Goal: Task Accomplishment & Management: Use online tool/utility

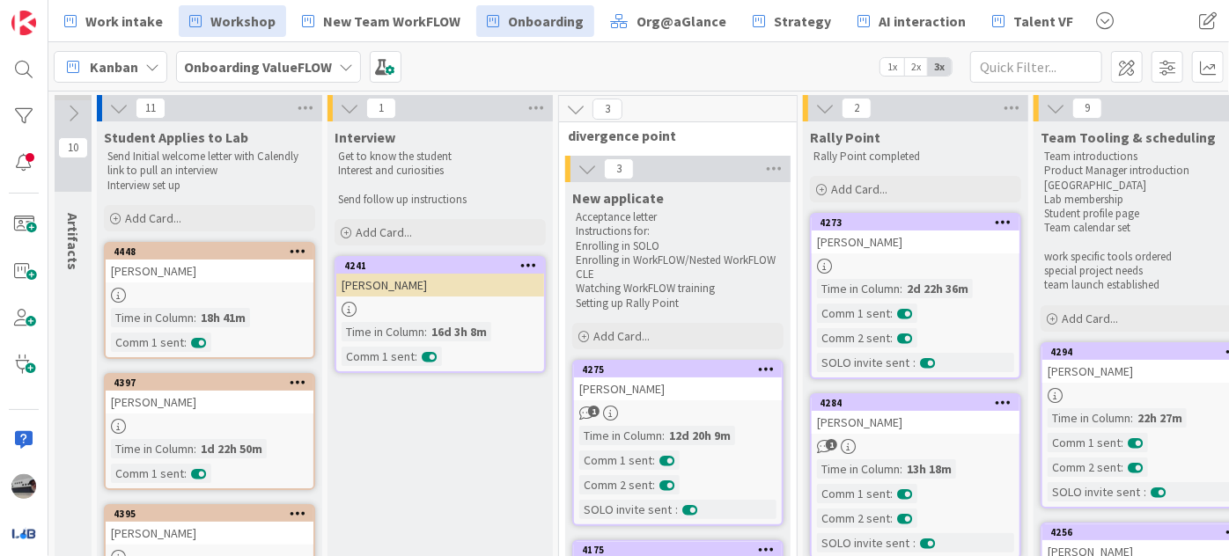
click at [238, 27] on span "Workshop" at bounding box center [242, 21] width 65 height 21
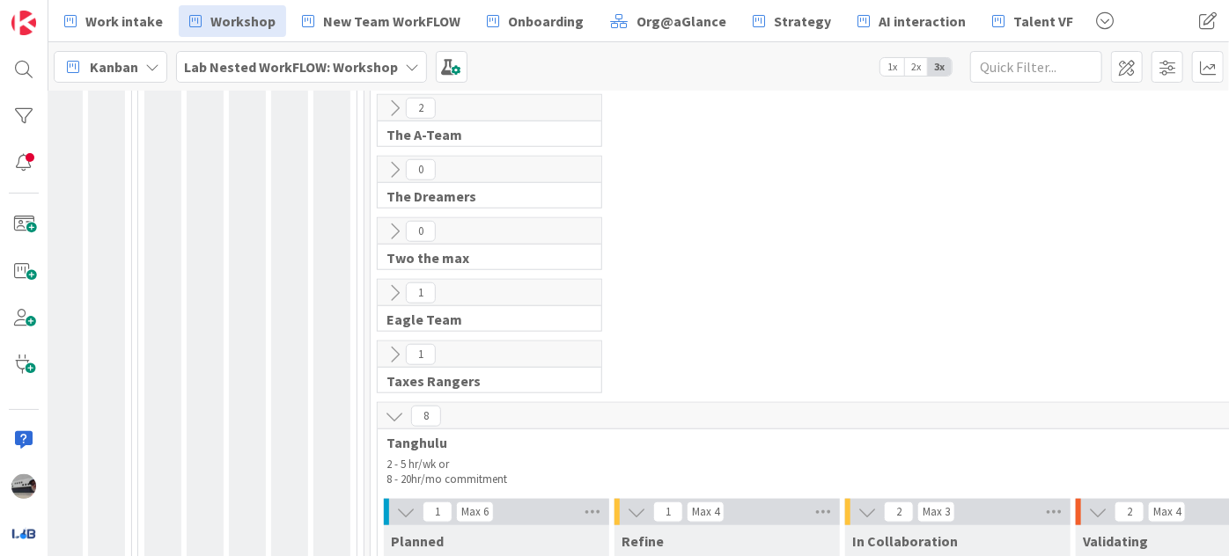
scroll to position [800, 234]
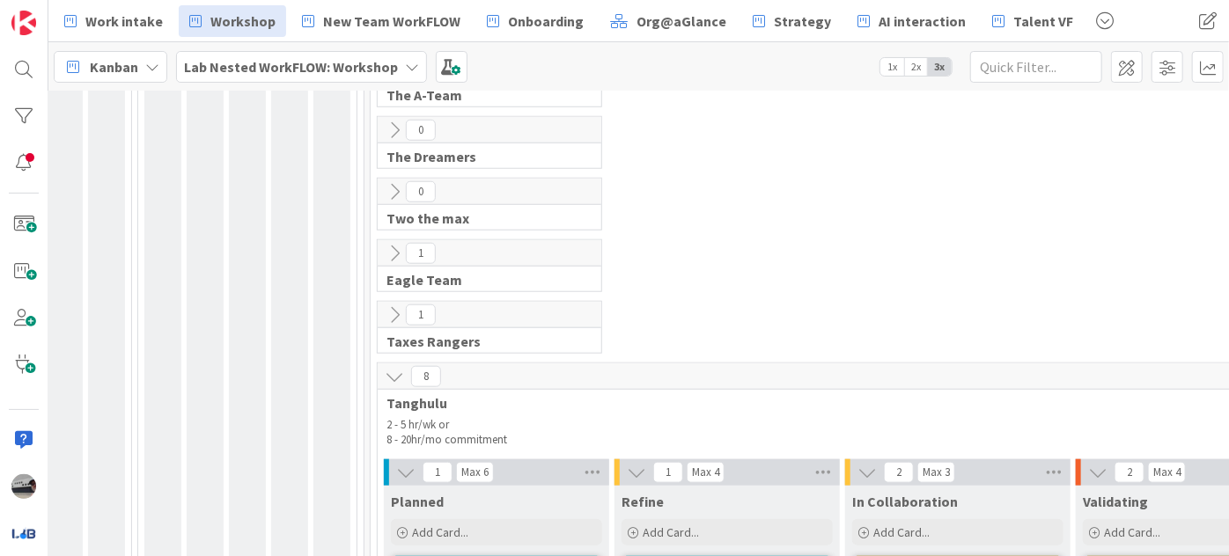
click at [395, 308] on icon at bounding box center [394, 315] width 19 height 19
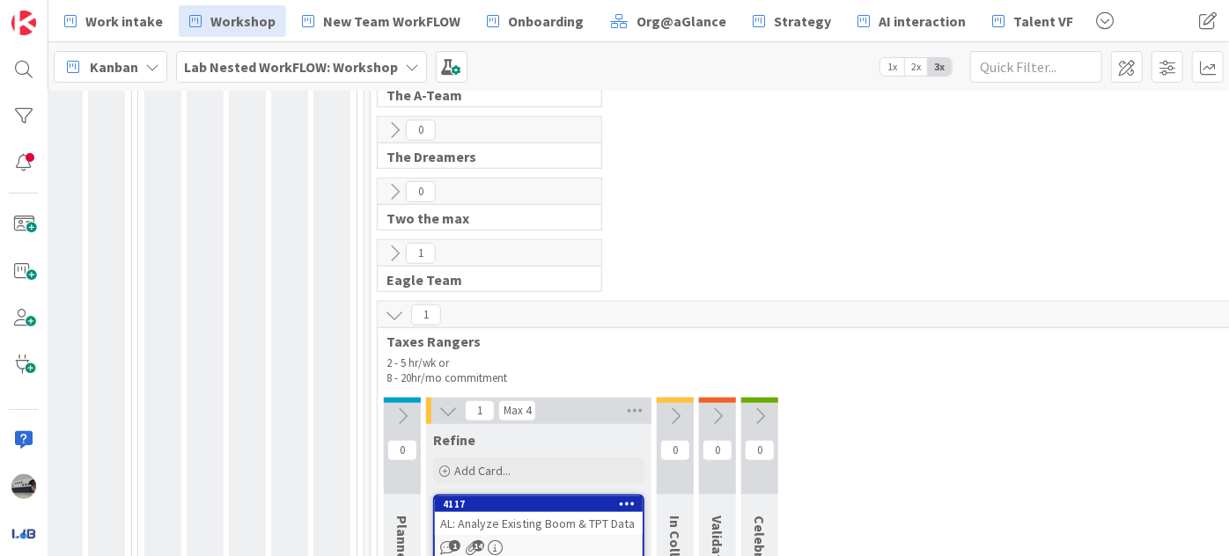
click at [399, 253] on icon at bounding box center [394, 253] width 19 height 19
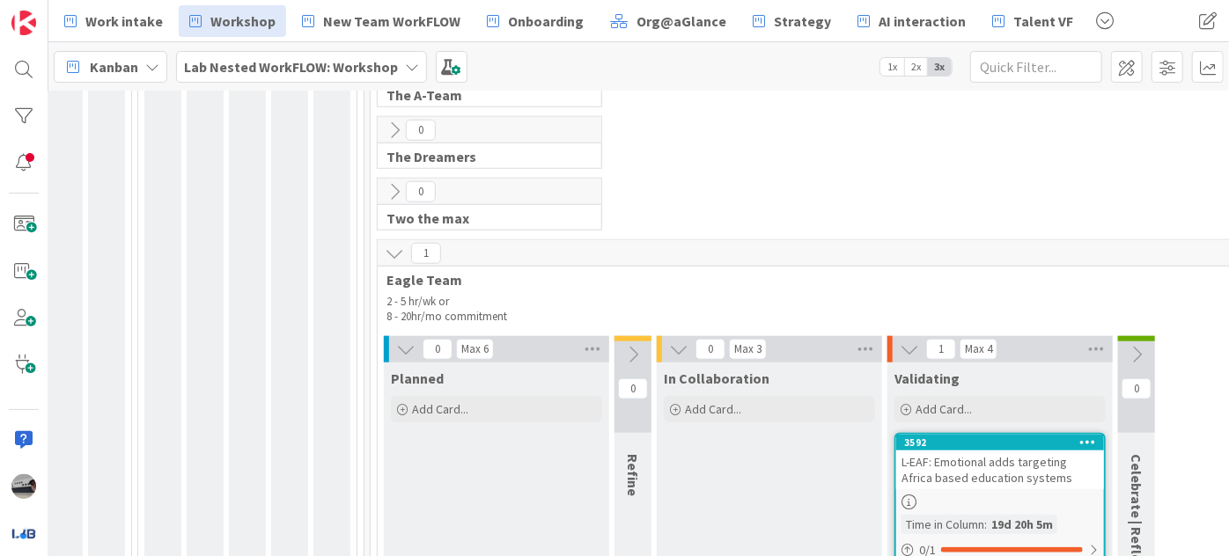
click at [1138, 345] on icon at bounding box center [1136, 354] width 19 height 19
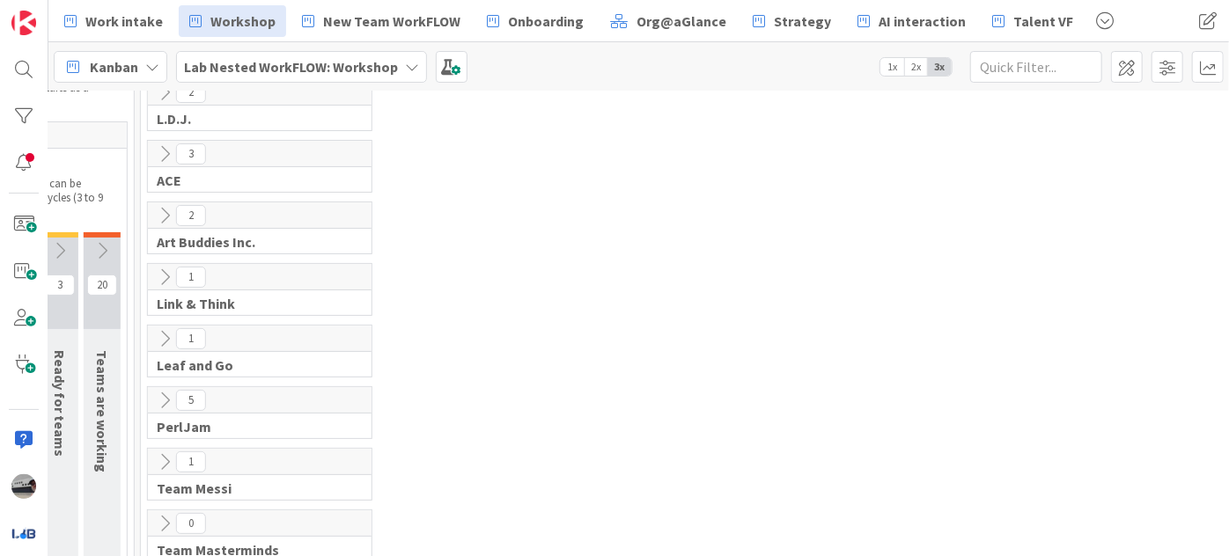
scroll to position [0, 464]
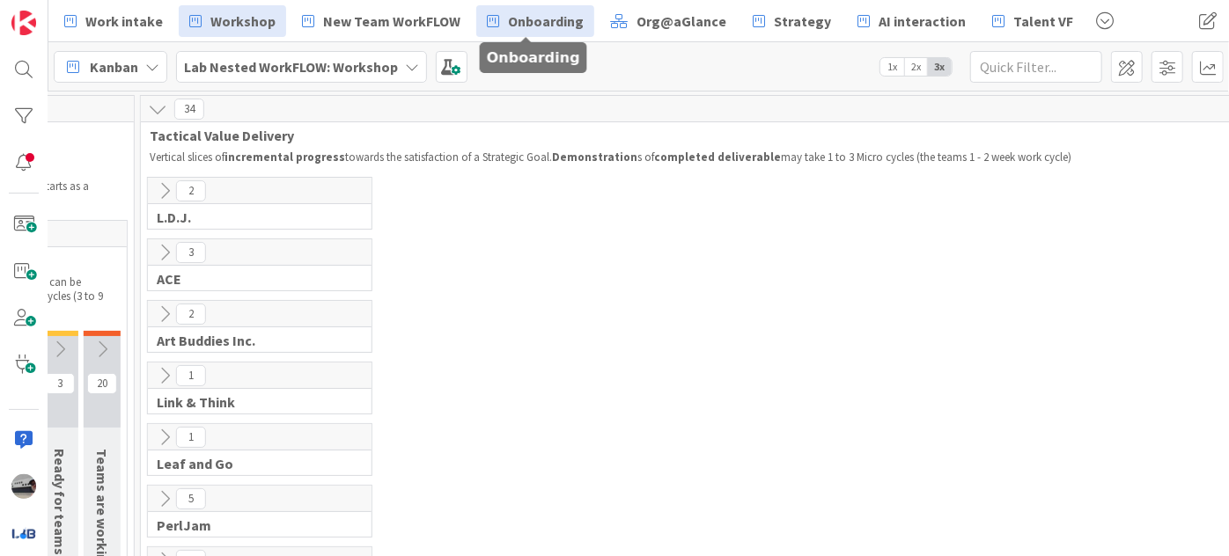
click at [508, 20] on span "Onboarding" at bounding box center [546, 21] width 76 height 21
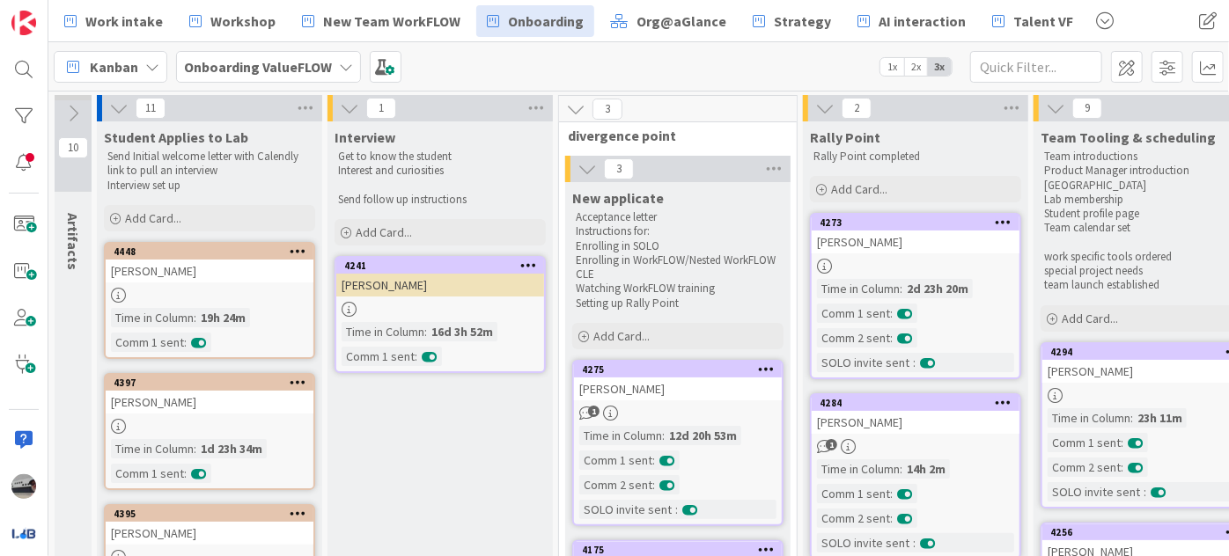
click at [880, 417] on div "[PERSON_NAME]" at bounding box center [916, 422] width 208 height 23
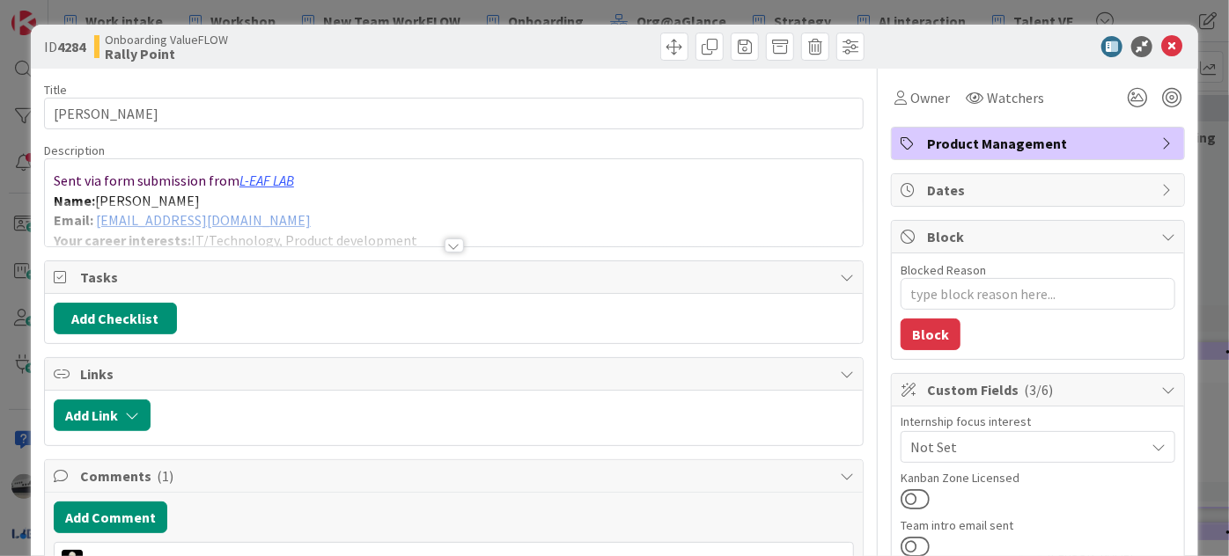
type textarea "x"
click at [1161, 45] on icon at bounding box center [1171, 46] width 21 height 21
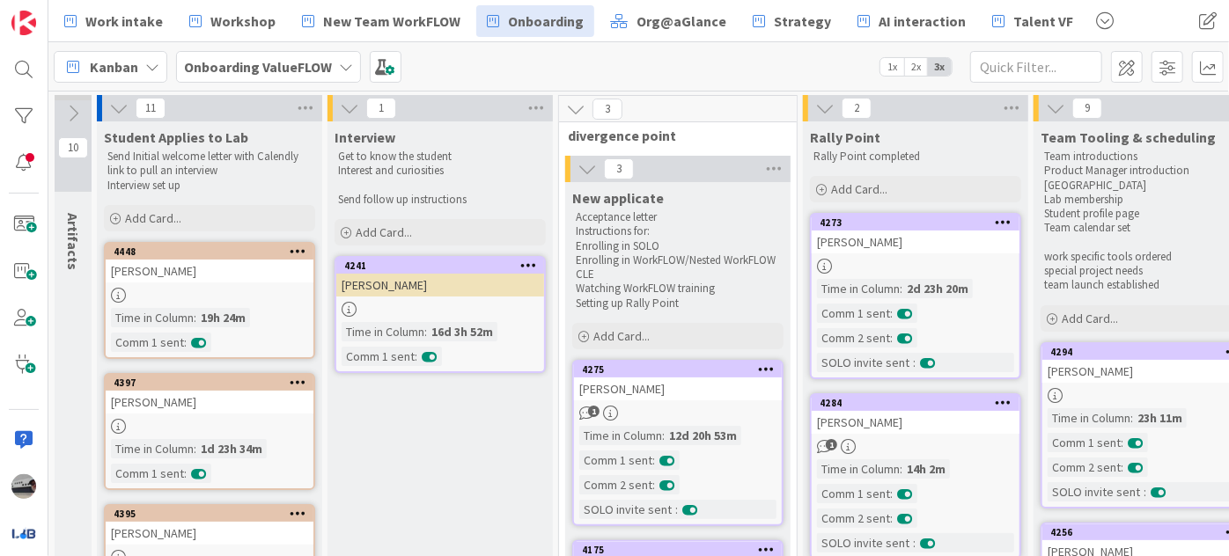
scroll to position [13, 0]
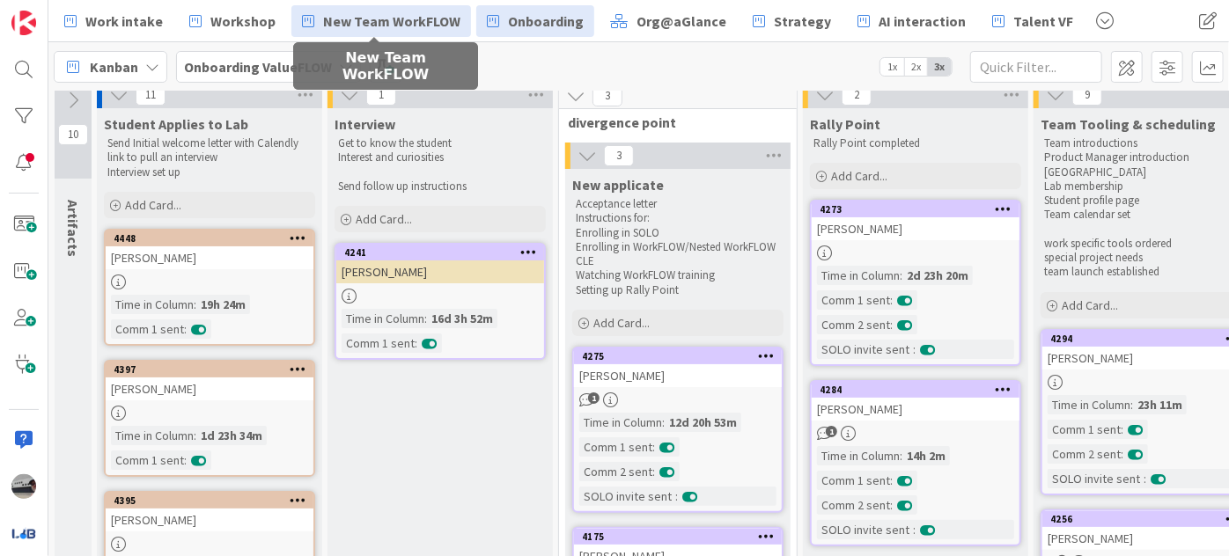
click at [389, 18] on span "New Team WorkFLOW" at bounding box center [391, 21] width 137 height 21
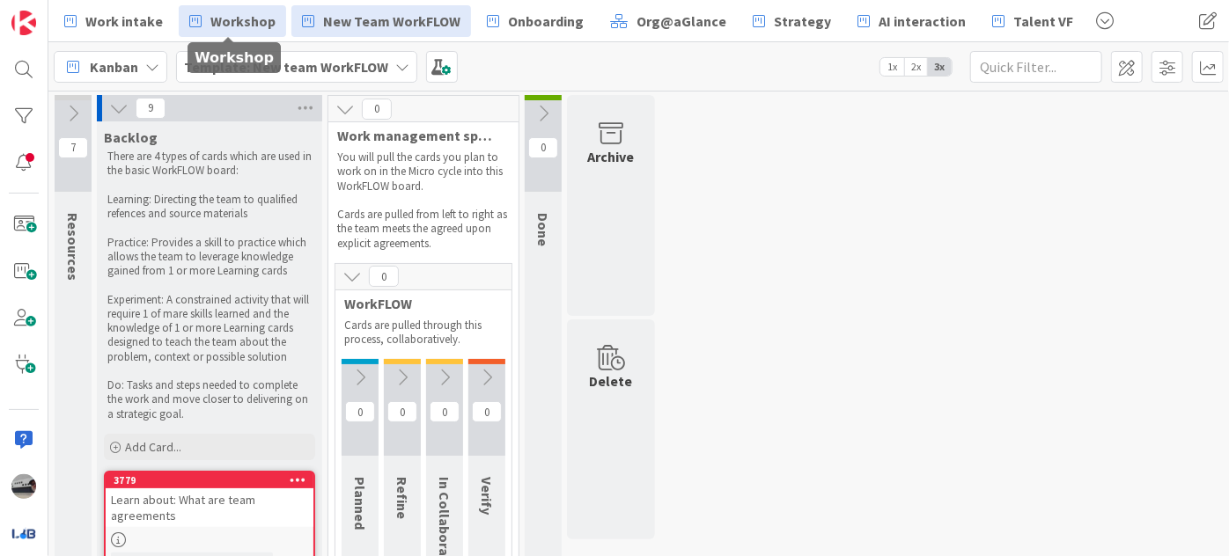
click at [215, 17] on span "Workshop" at bounding box center [242, 21] width 65 height 21
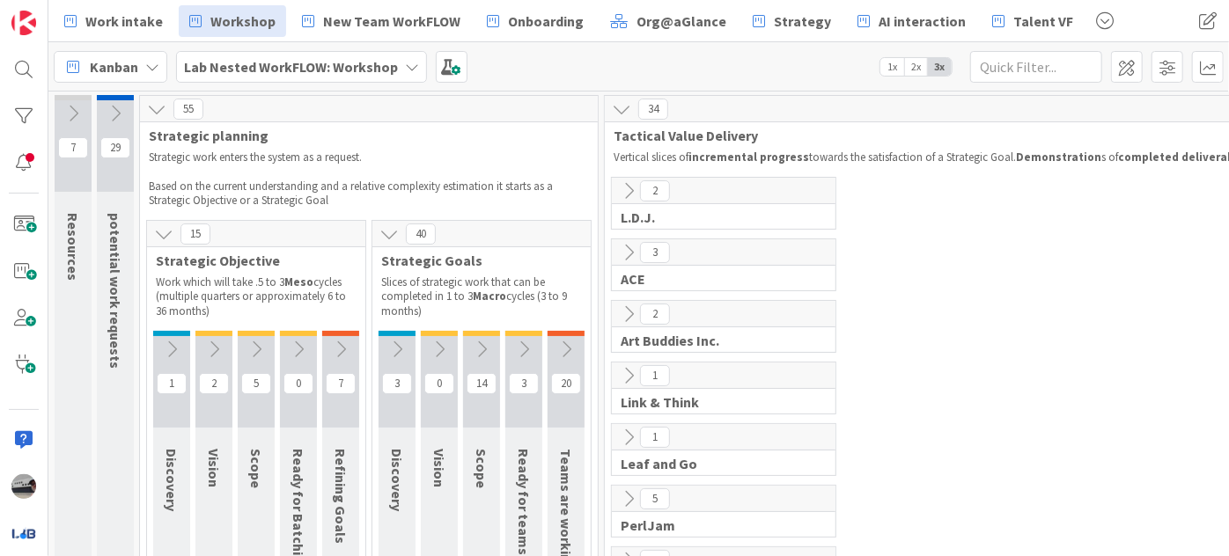
click at [166, 232] on icon at bounding box center [163, 234] width 19 height 19
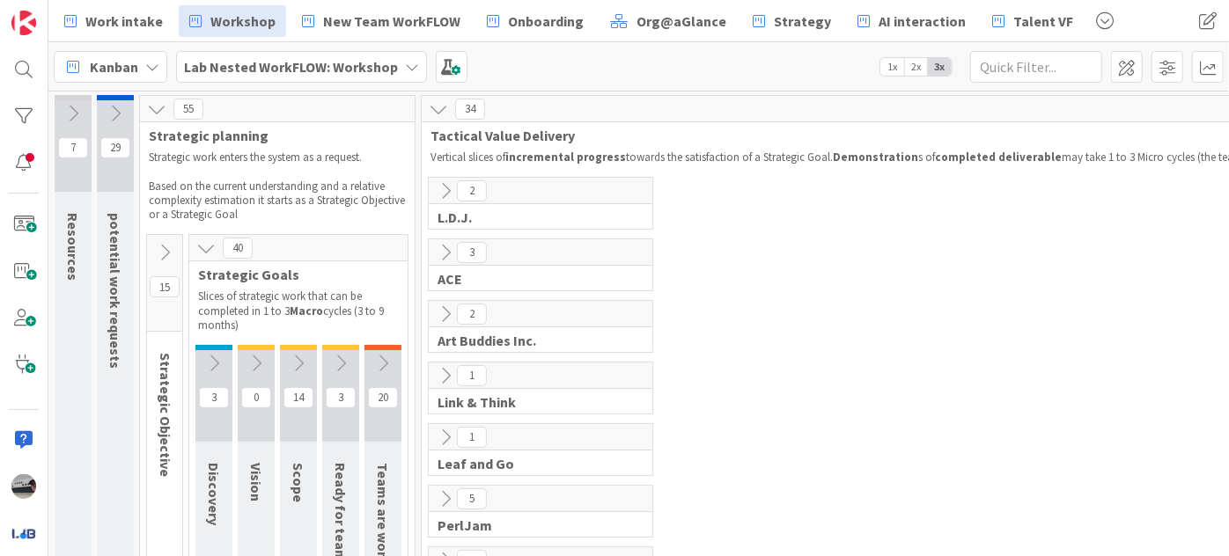
click at [204, 246] on icon at bounding box center [205, 248] width 19 height 19
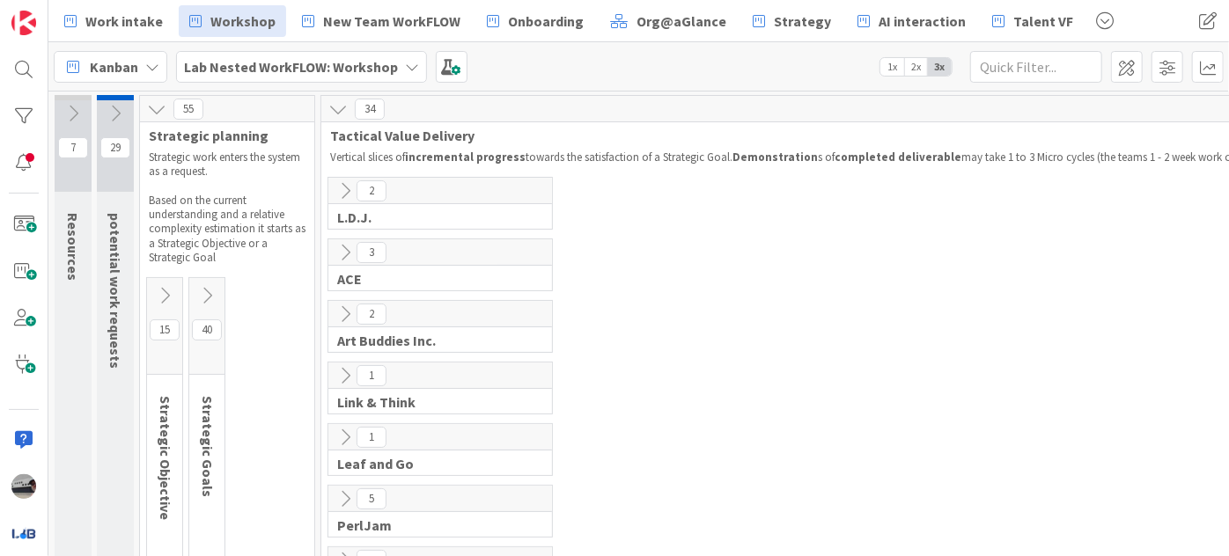
click at [328, 107] on icon at bounding box center [337, 108] width 19 height 19
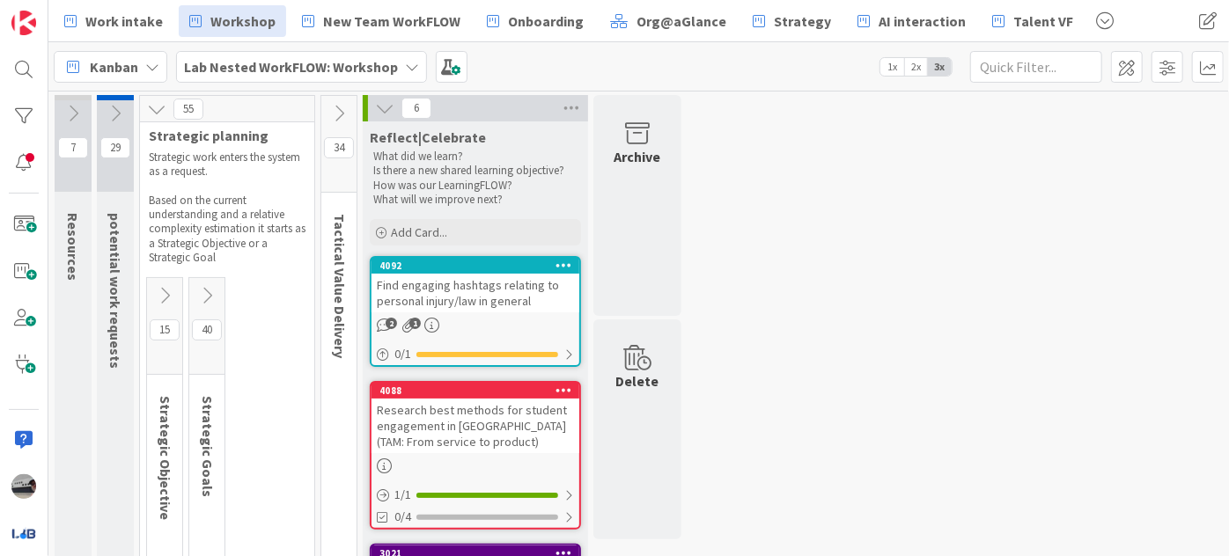
click at [151, 111] on icon at bounding box center [156, 108] width 19 height 19
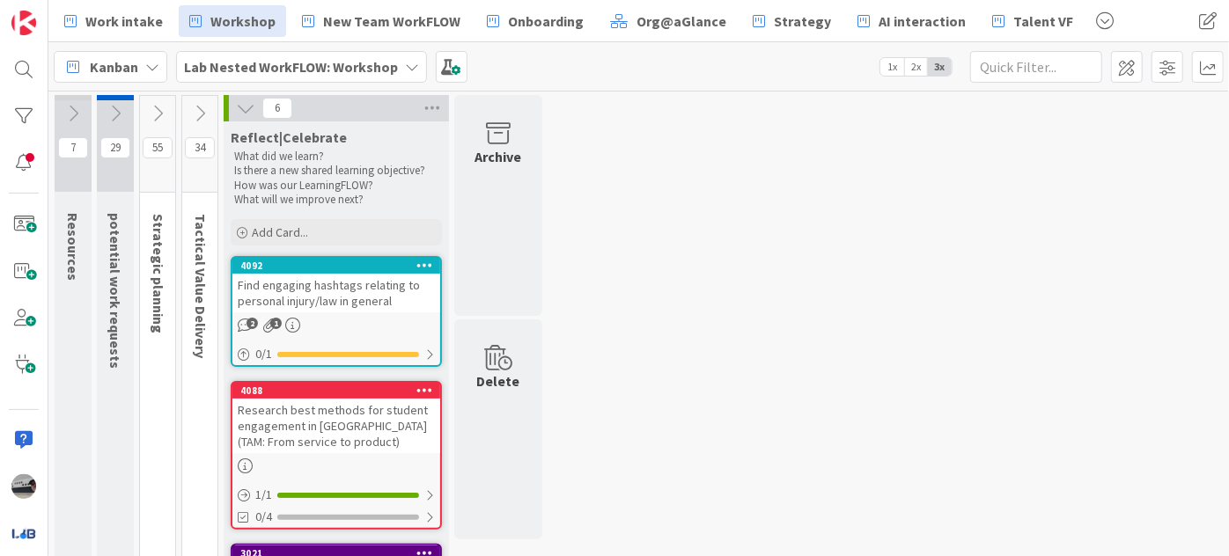
click at [392, 65] on div "Lab Nested WorkFLOW: Workshop" at bounding box center [301, 67] width 251 height 32
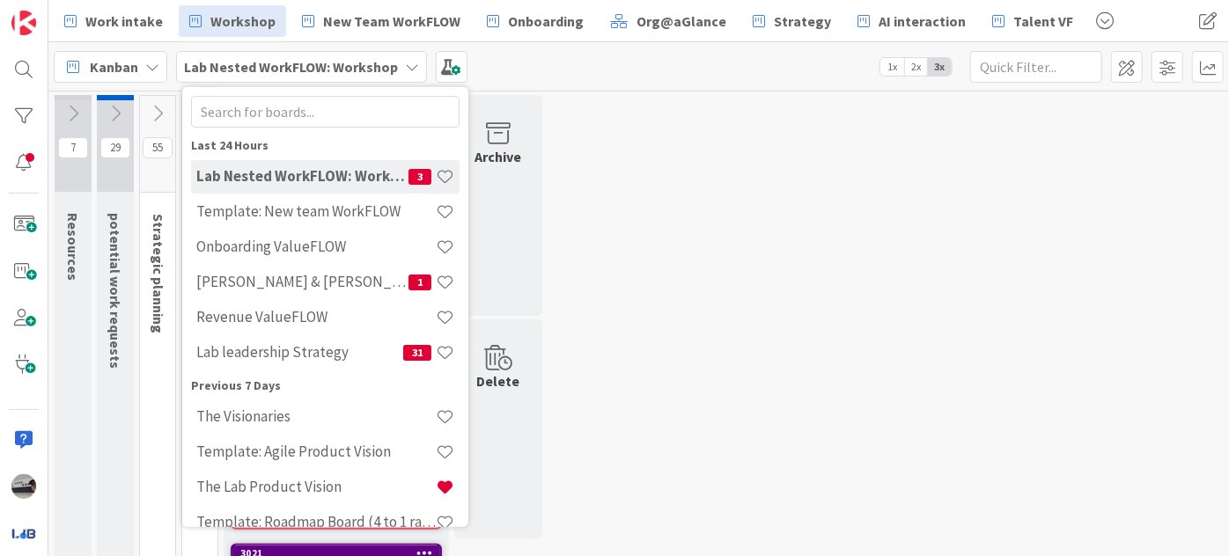
scroll to position [79, 0]
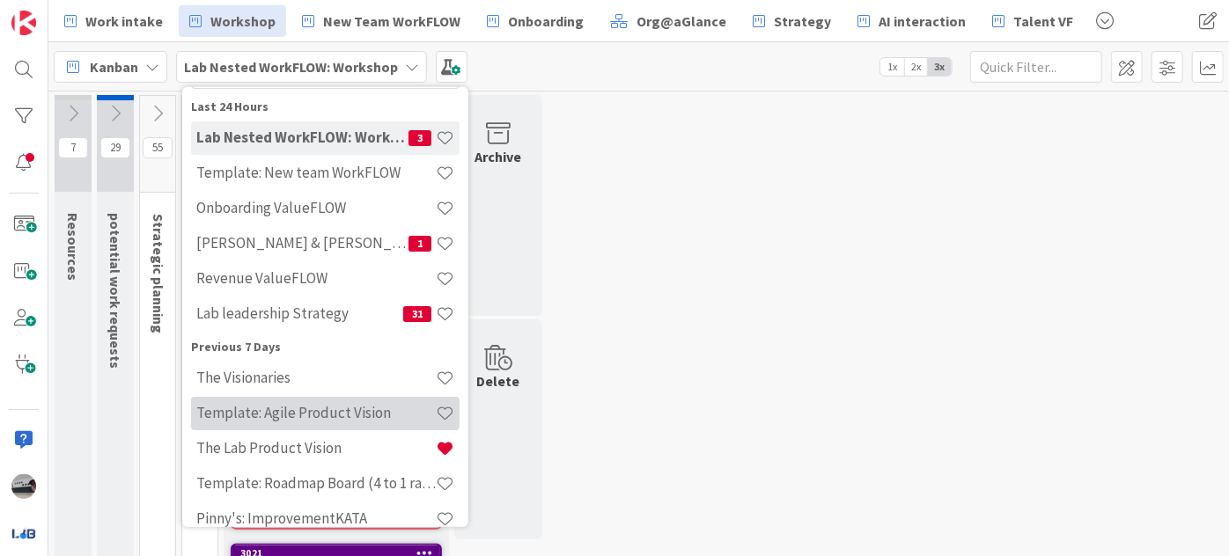
click at [352, 419] on h4 "Template: Agile Product Vision" at bounding box center [315, 413] width 239 height 18
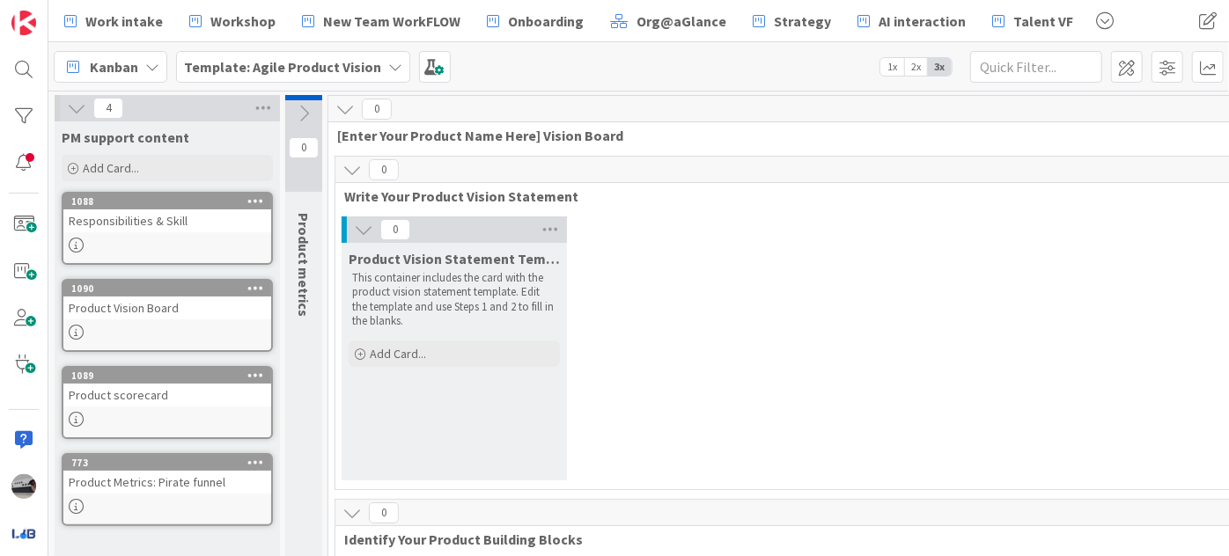
click at [375, 73] on div "Template: Agile Product Vision" at bounding box center [293, 67] width 234 height 32
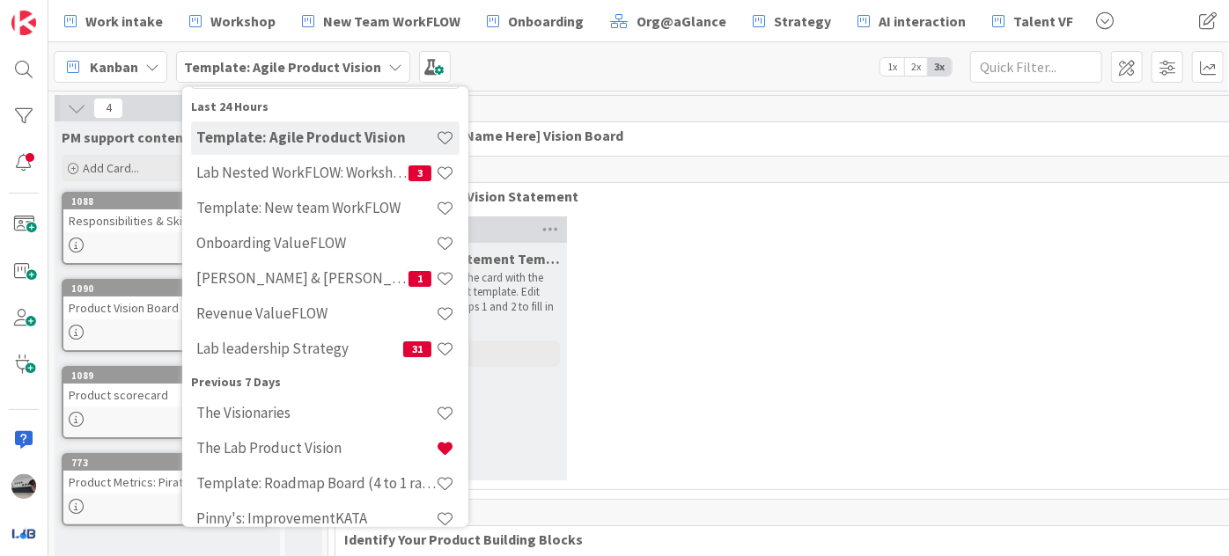
scroll to position [49, 0]
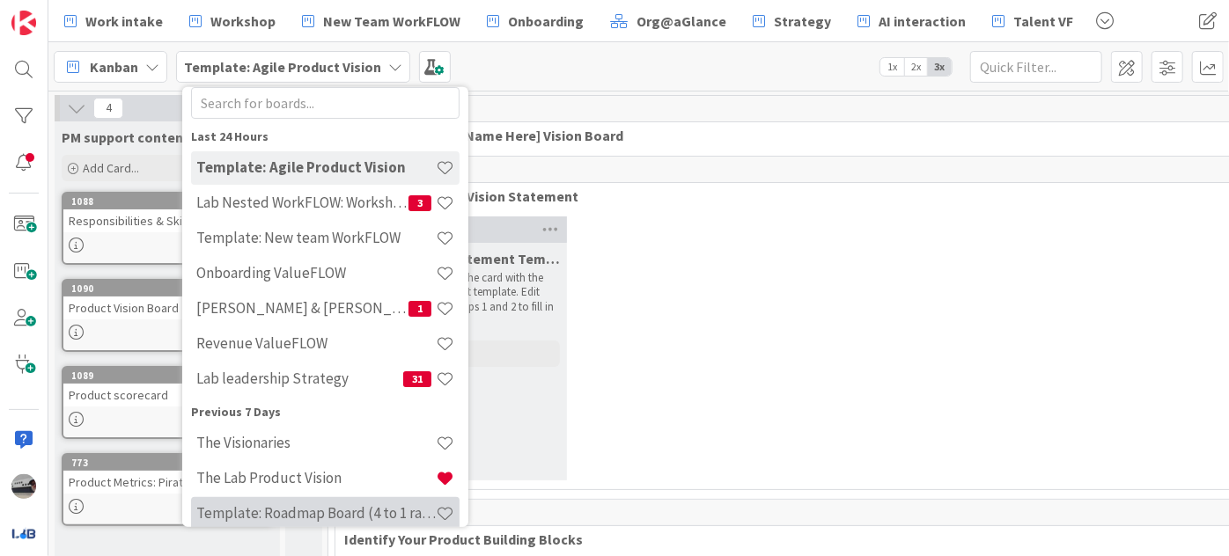
click at [328, 513] on h4 "Template: Roadmap Board (4 to 1 ratio or Annual/Quarterly view)" at bounding box center [315, 513] width 239 height 18
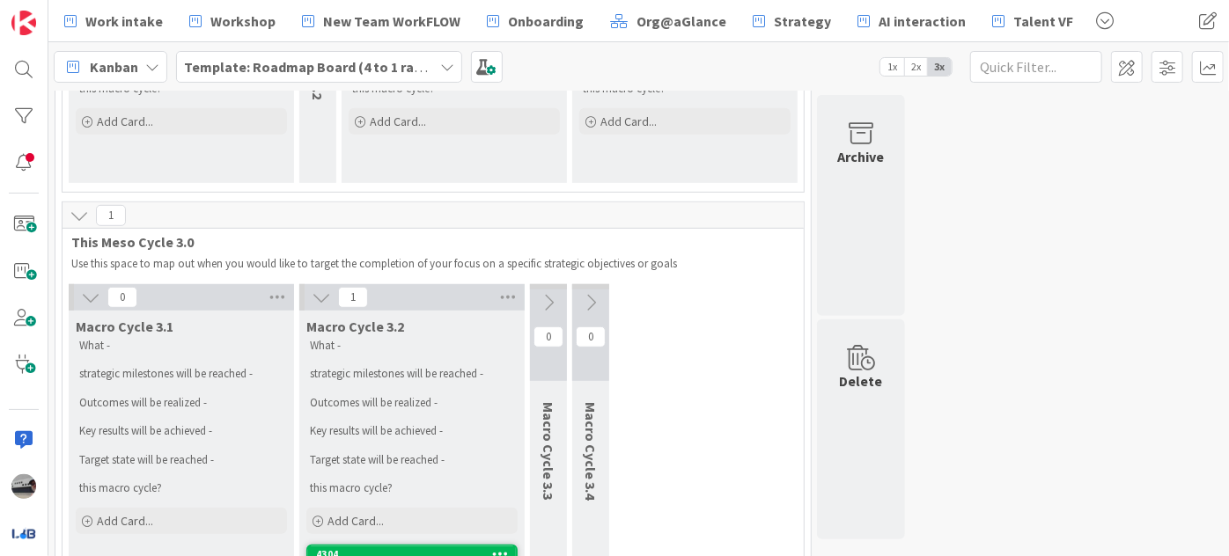
scroll to position [565, 0]
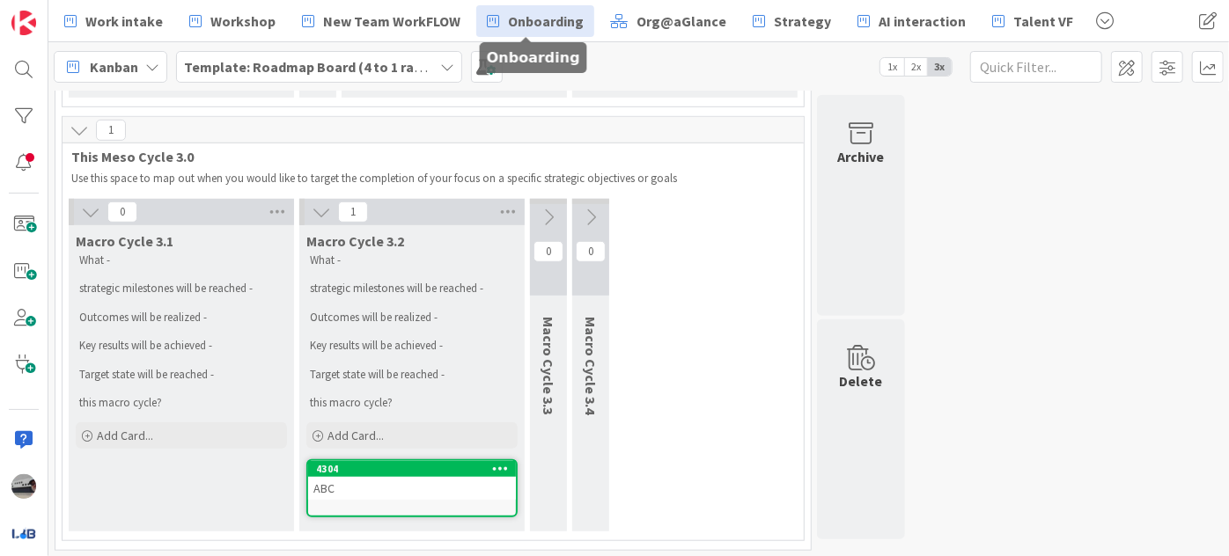
click at [487, 20] on icon at bounding box center [493, 21] width 12 height 23
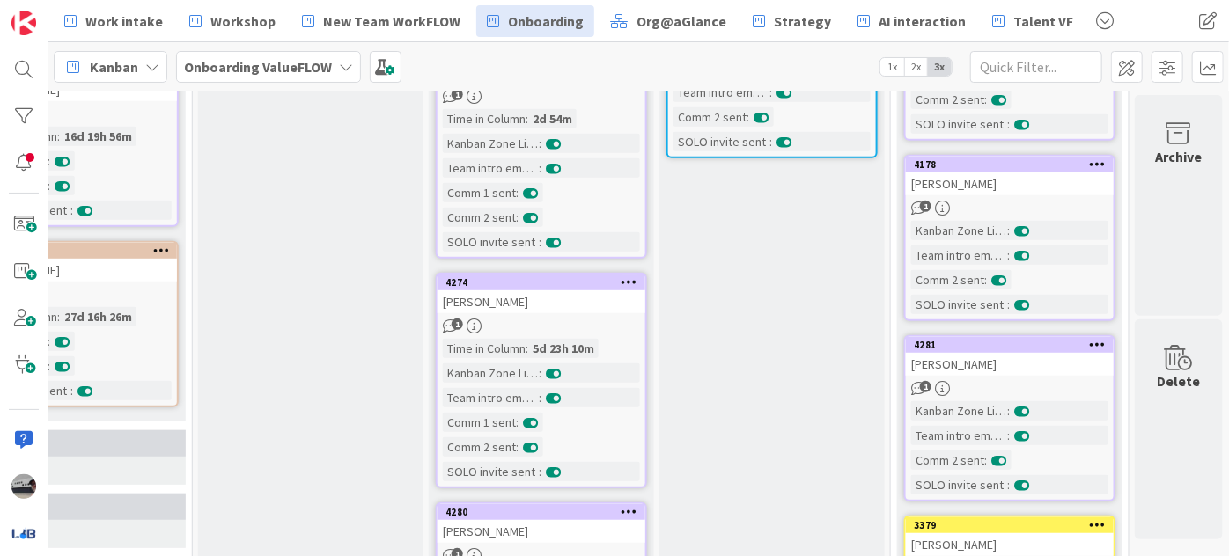
scroll to position [640, 615]
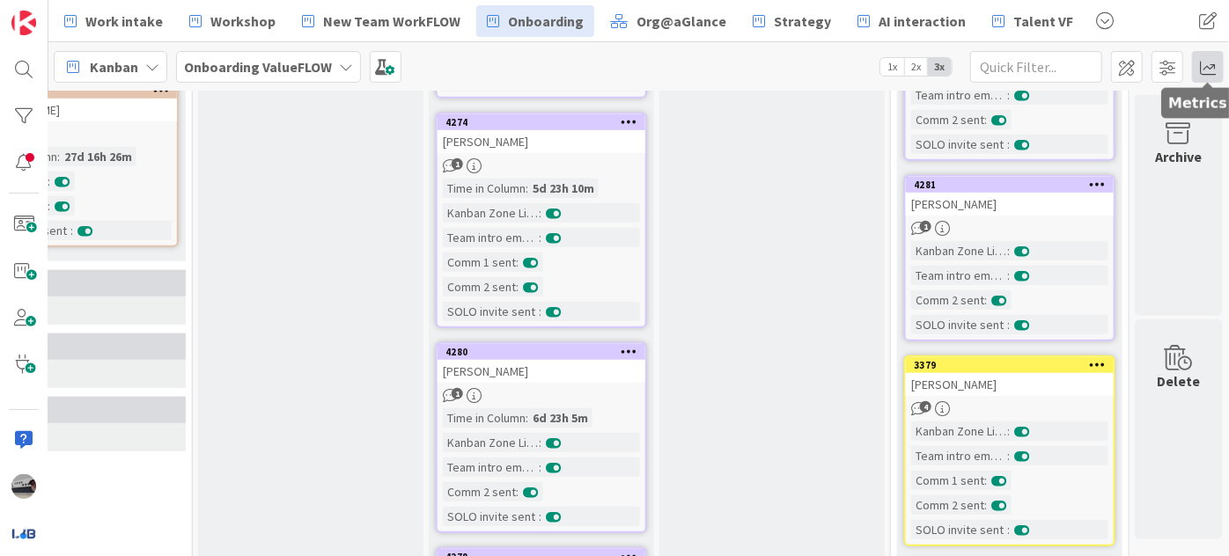
click at [1201, 60] on span at bounding box center [1208, 67] width 32 height 32
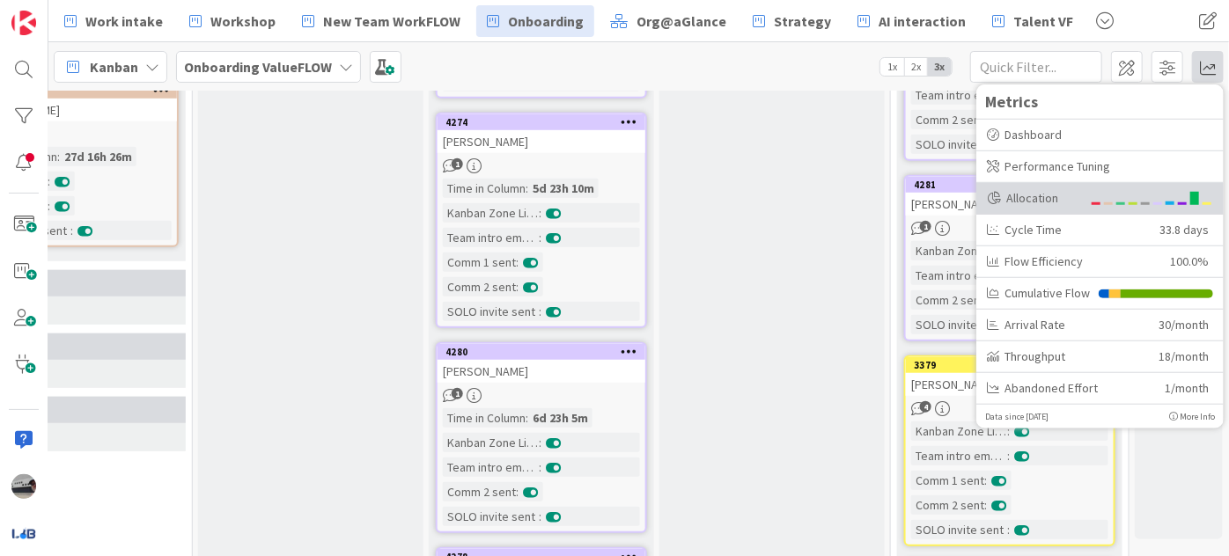
click at [1083, 201] on div "Allocation" at bounding box center [1099, 198] width 247 height 32
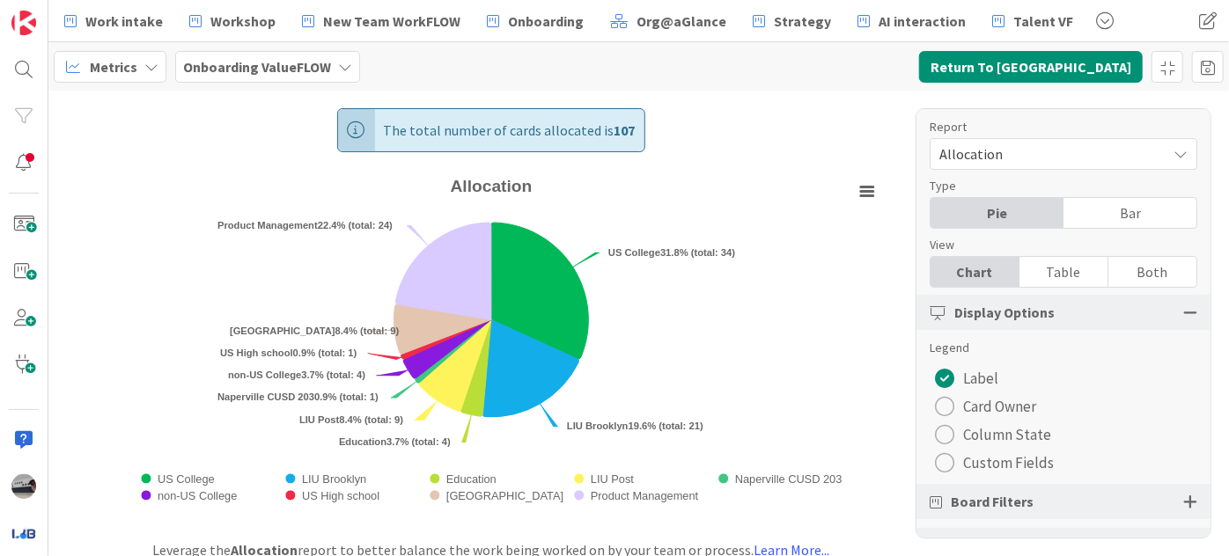
click at [324, 70] on b "Onboarding ValueFLOW" at bounding box center [257, 67] width 148 height 18
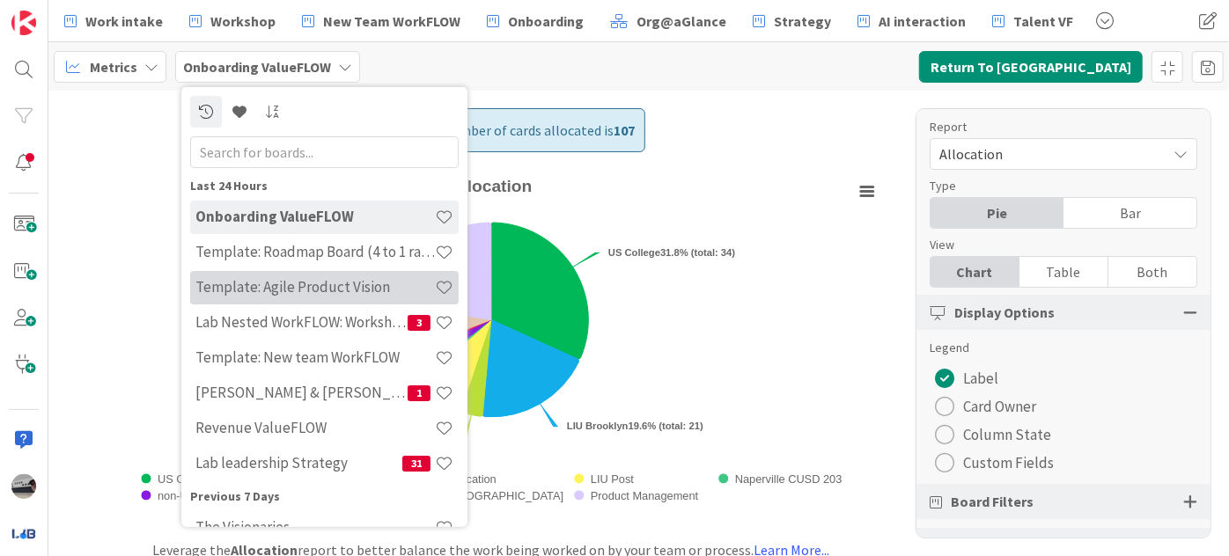
click at [319, 289] on h4 "Template: Agile Product Vision" at bounding box center [314, 287] width 239 height 18
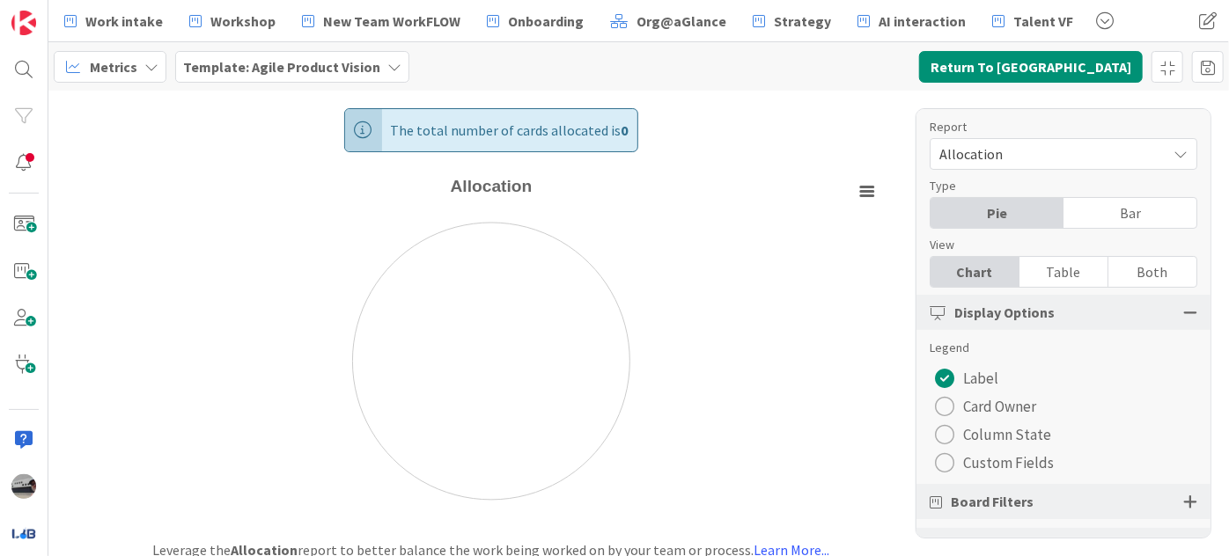
click at [135, 72] on span "Metrics" at bounding box center [114, 66] width 48 height 21
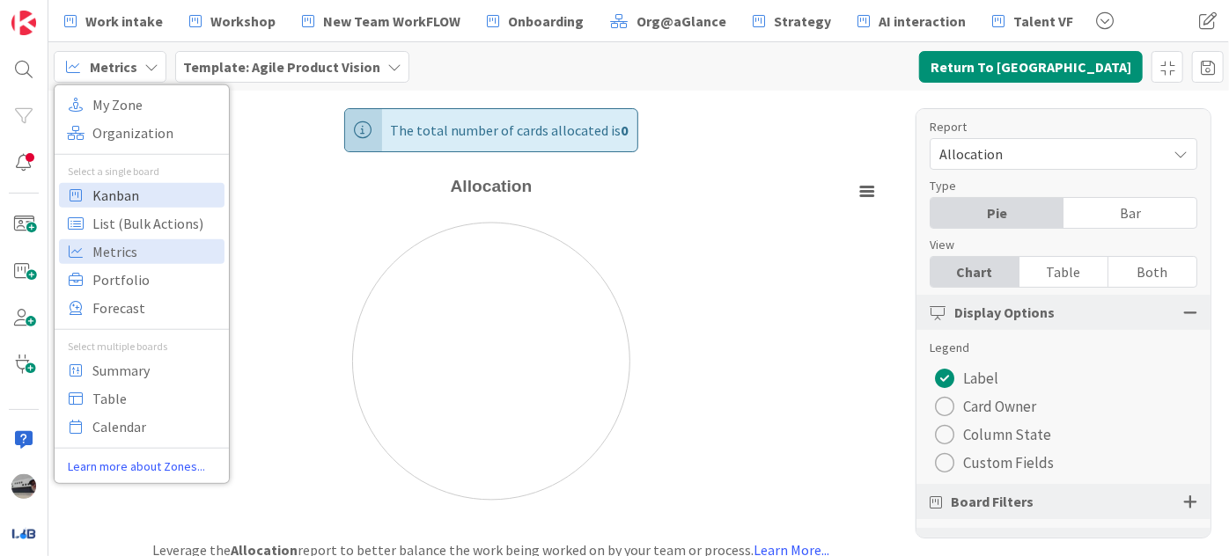
click at [158, 200] on span "Kanban" at bounding box center [155, 194] width 127 height 26
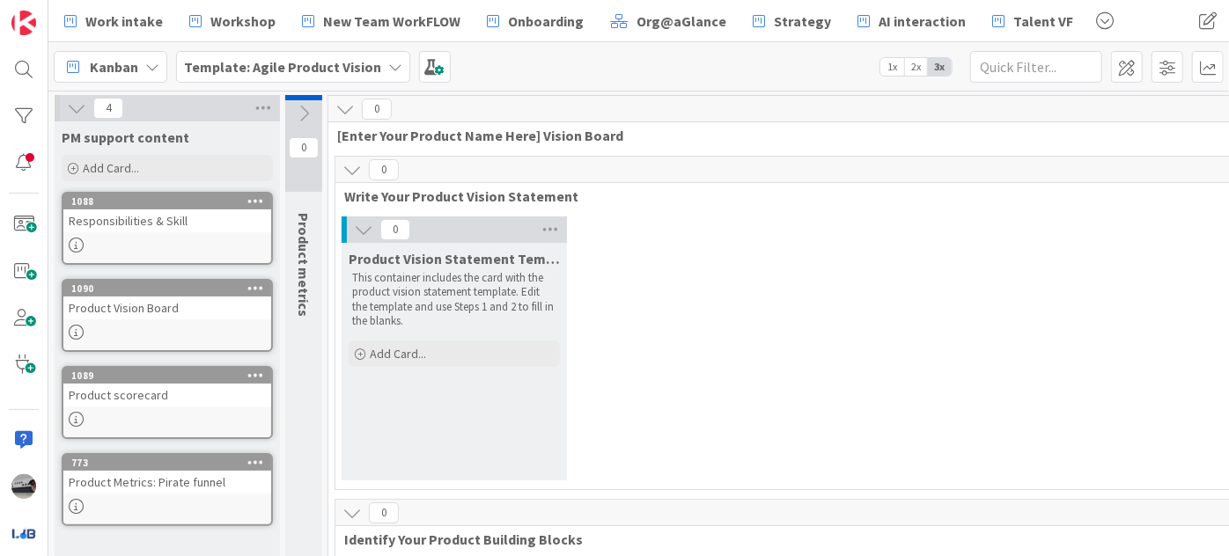
click at [361, 63] on b "Template: Agile Product Vision" at bounding box center [282, 67] width 197 height 18
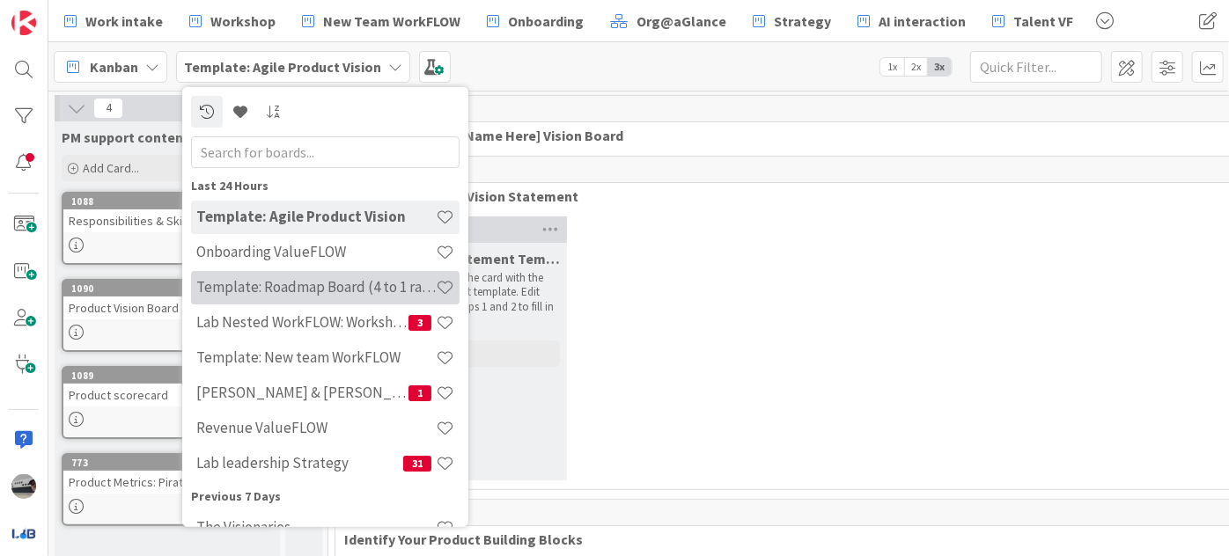
click at [355, 295] on h4 "Template: Roadmap Board (4 to 1 ratio or Annual/Quarterly view)" at bounding box center [315, 287] width 239 height 18
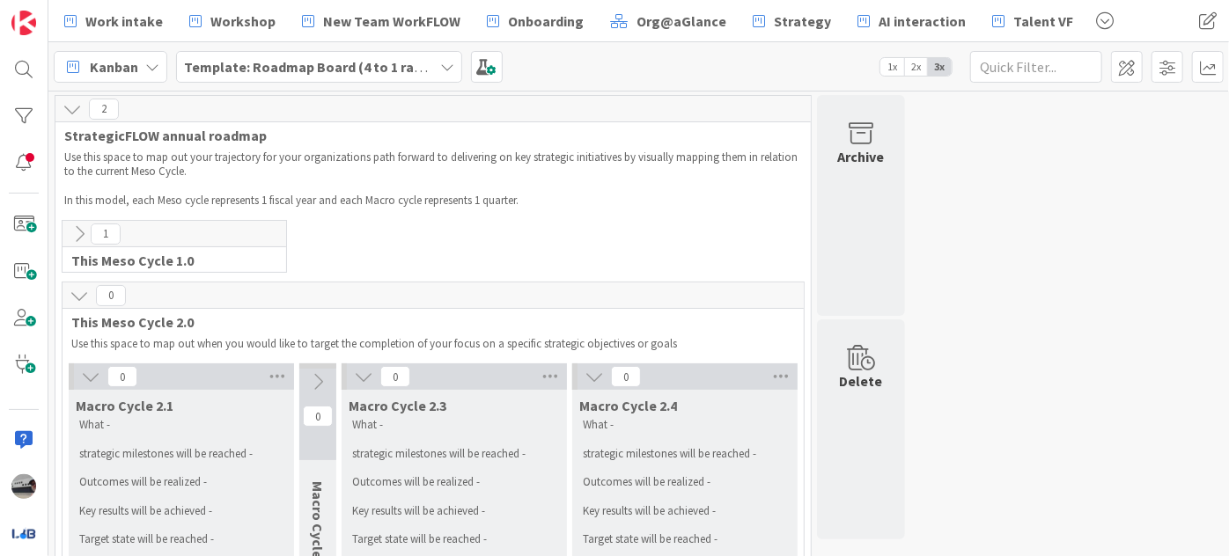
click at [286, 56] on span "Template: Roadmap Board (4 to 1 ratio or Annual/Quarterly view)" at bounding box center [308, 66] width 249 height 21
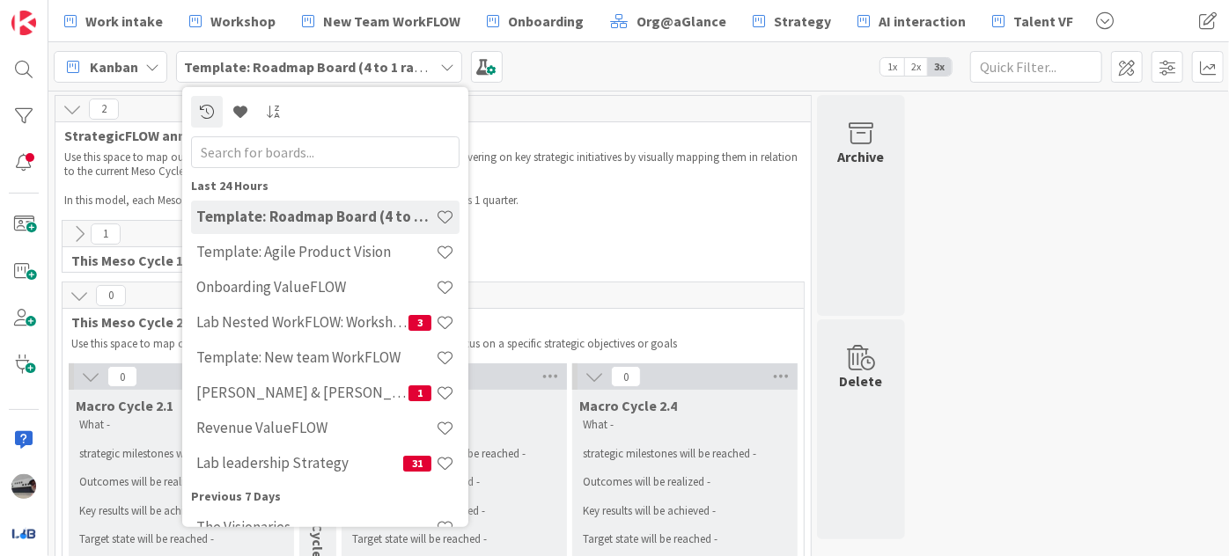
click at [295, 151] on input "text" at bounding box center [325, 152] width 269 height 32
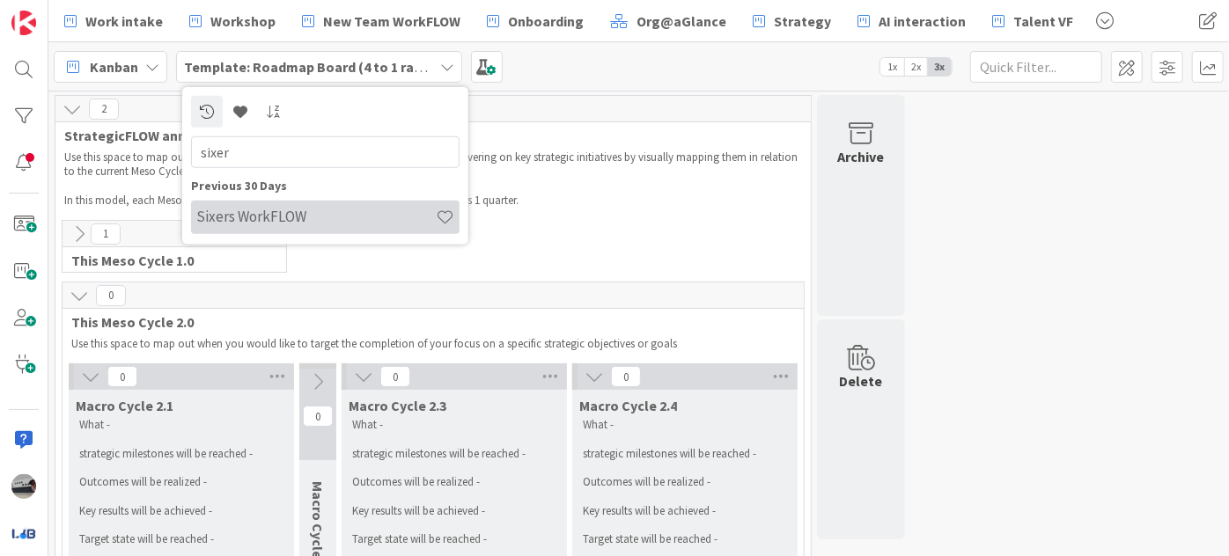
type input "sixer"
click at [286, 228] on div "Sixers WorkFLOW" at bounding box center [325, 216] width 269 height 33
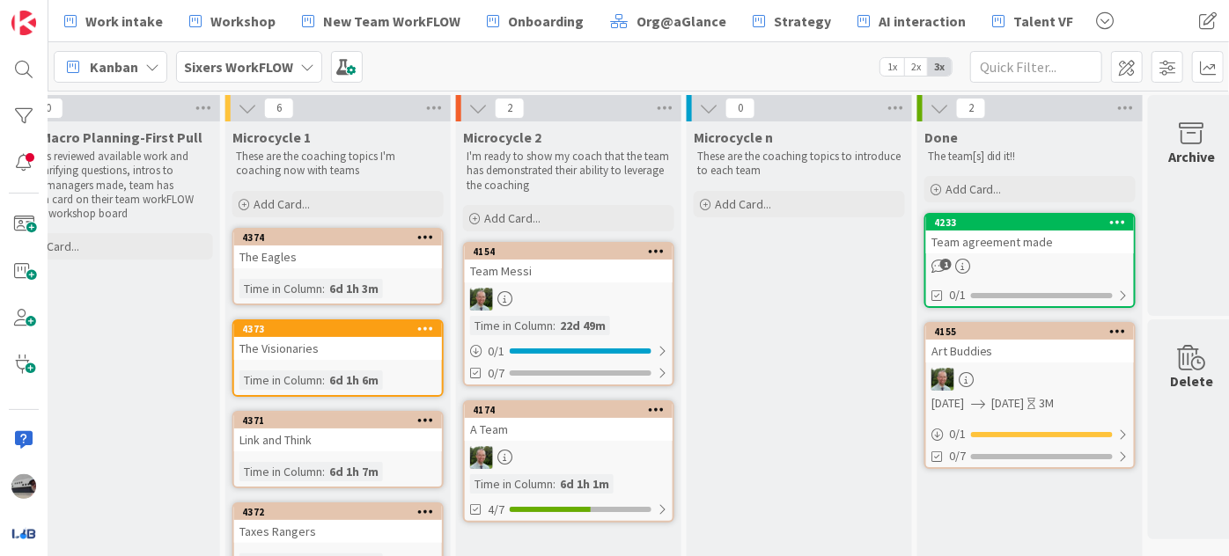
scroll to position [0, 777]
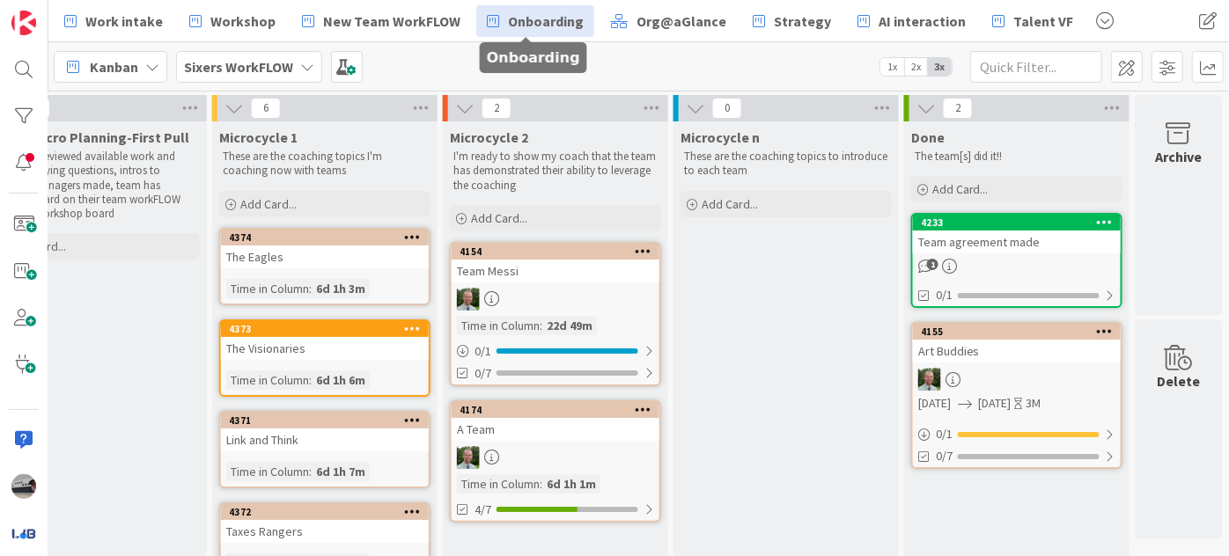
click at [526, 16] on span "Onboarding" at bounding box center [546, 21] width 76 height 21
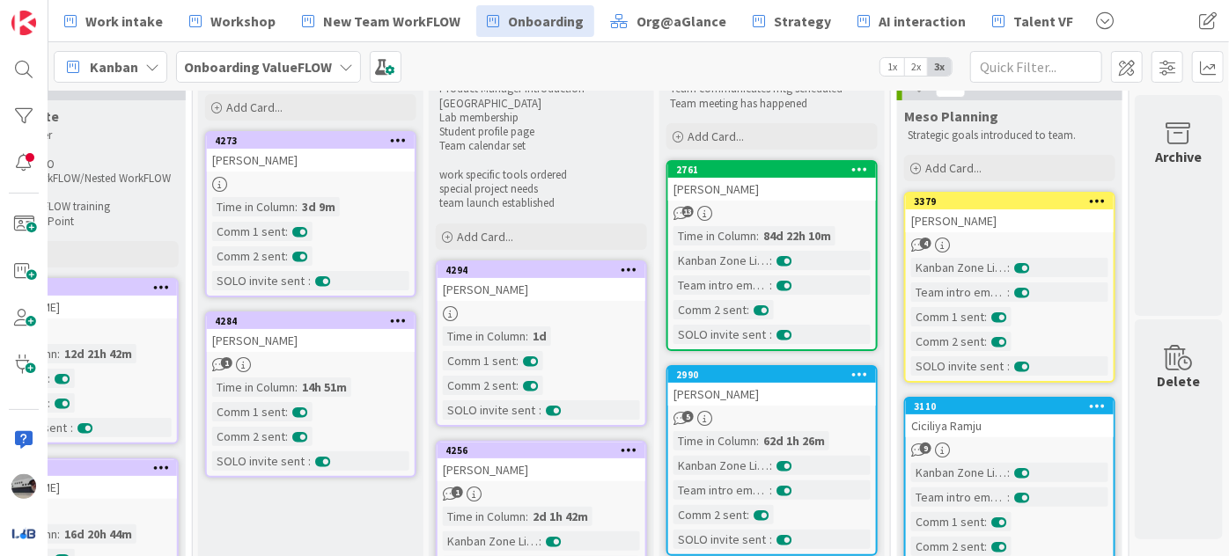
scroll to position [0, 615]
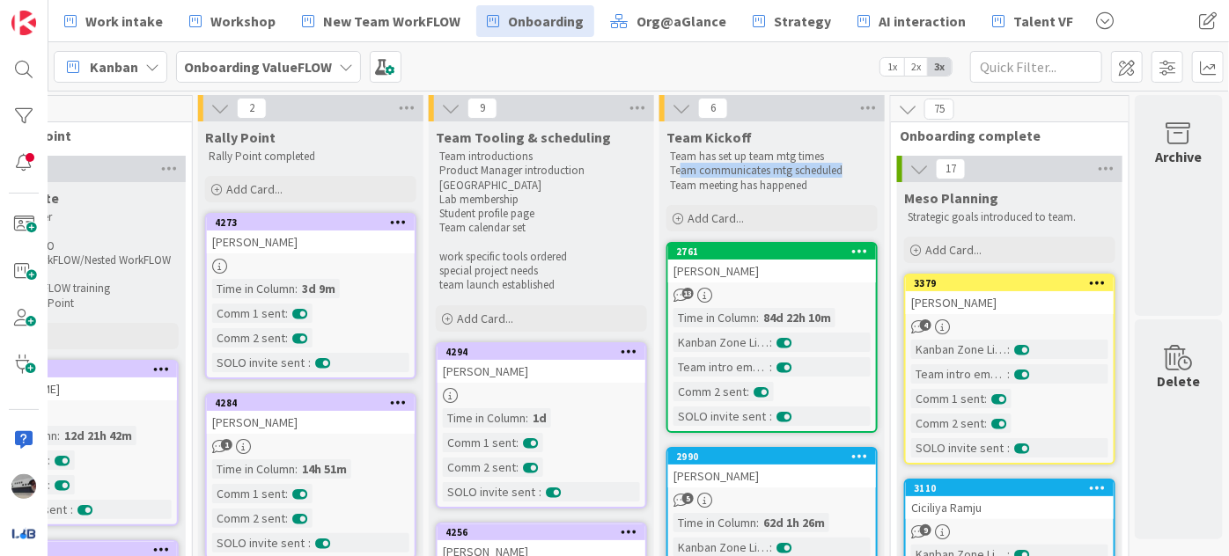
drag, startPoint x: 843, startPoint y: 168, endPoint x: 671, endPoint y: 166, distance: 171.7
click at [671, 166] on p "Team communicates mtg scheduled" at bounding box center [772, 171] width 204 height 14
click at [799, 192] on p "Team meeting has happened" at bounding box center [772, 186] width 204 height 14
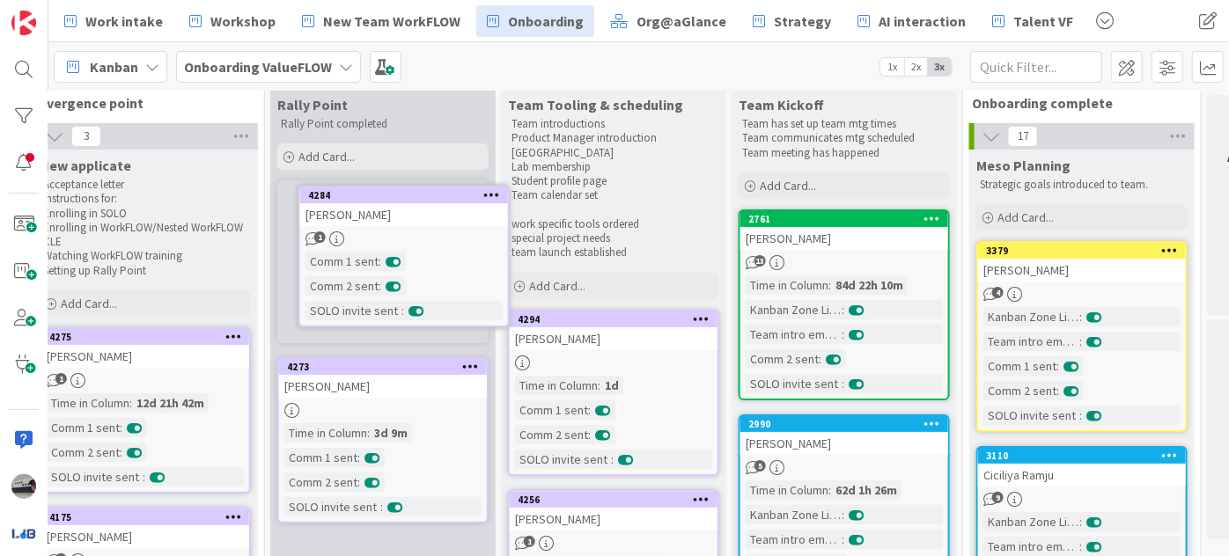
scroll to position [0, 533]
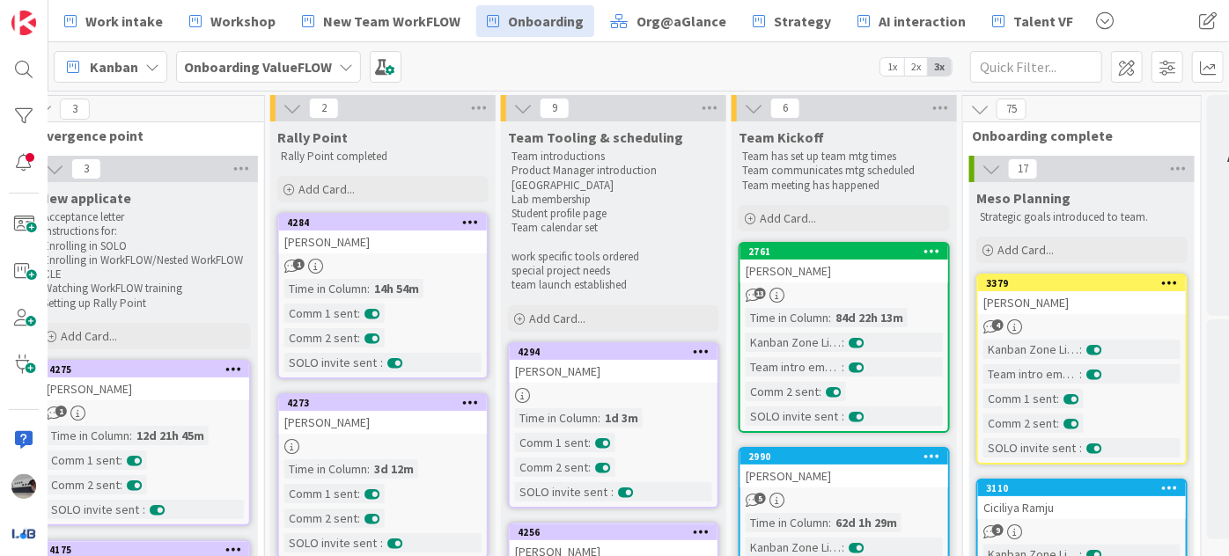
click at [475, 541] on div "SOLO invite sent :" at bounding box center [382, 543] width 197 height 19
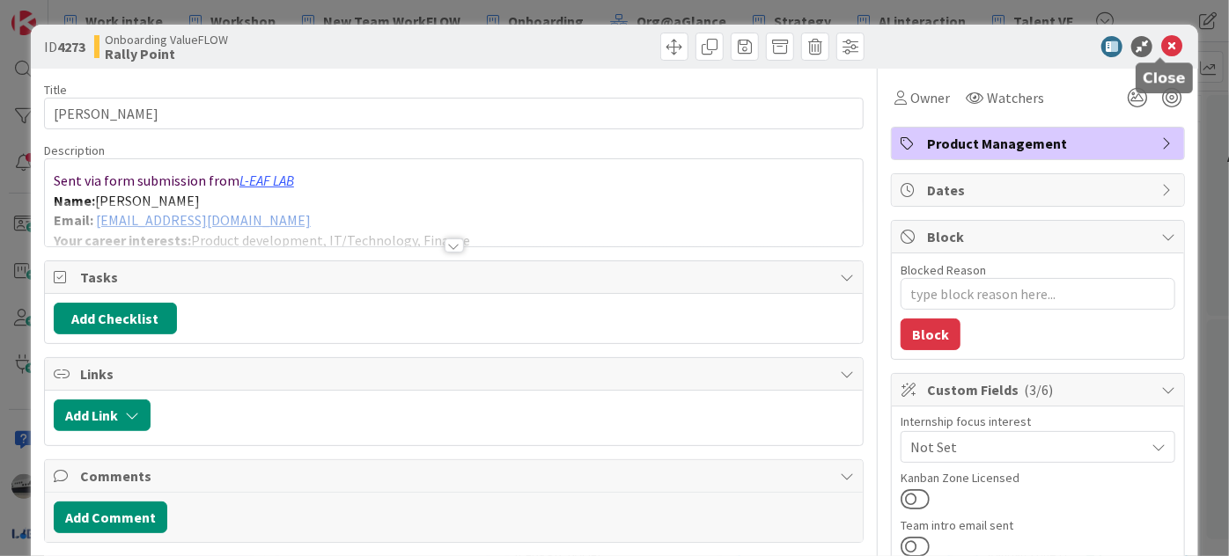
click at [1161, 38] on icon at bounding box center [1171, 46] width 21 height 21
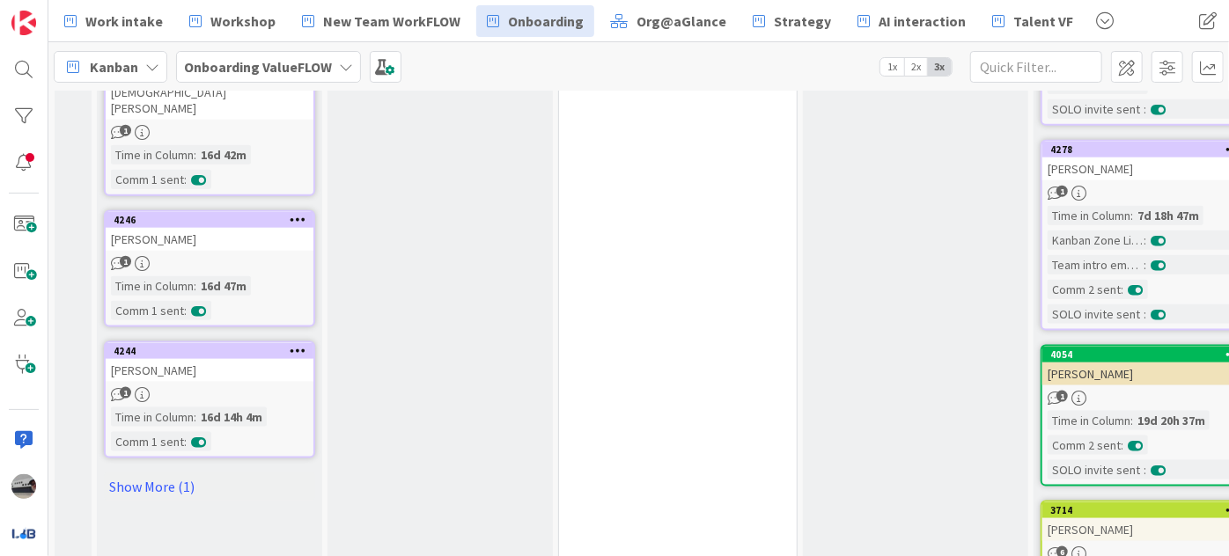
scroll to position [1134, 0]
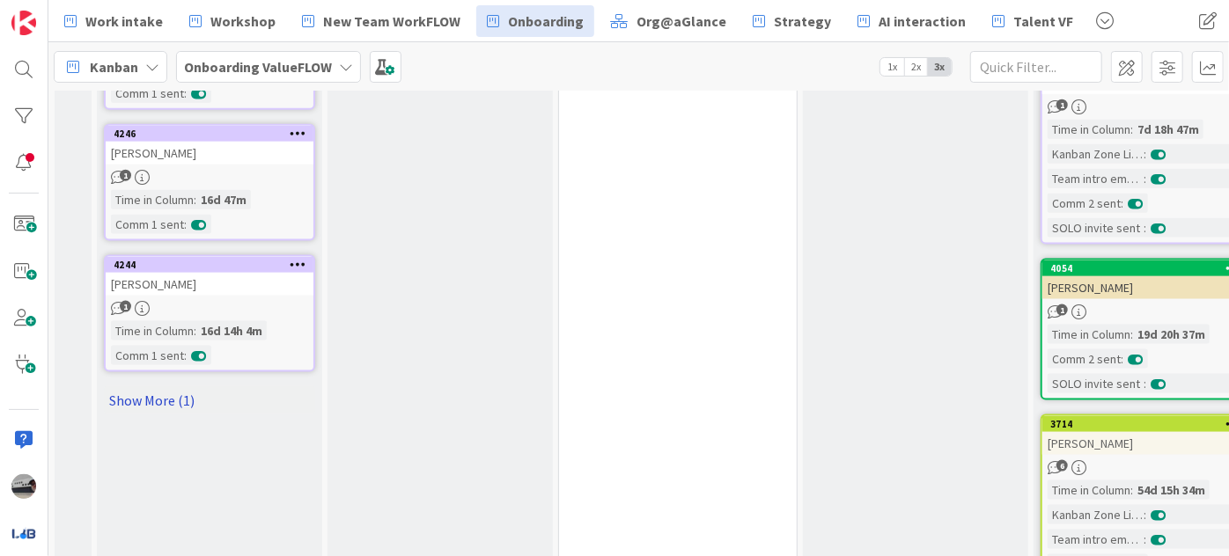
click at [141, 387] on link "Show More (1)" at bounding box center [209, 401] width 211 height 28
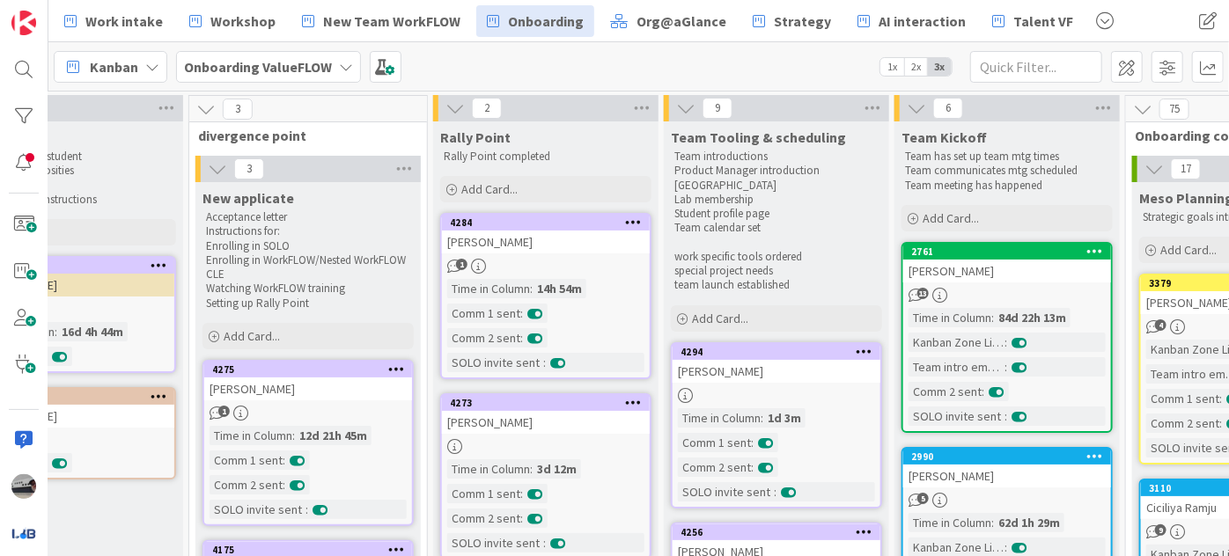
scroll to position [0, 0]
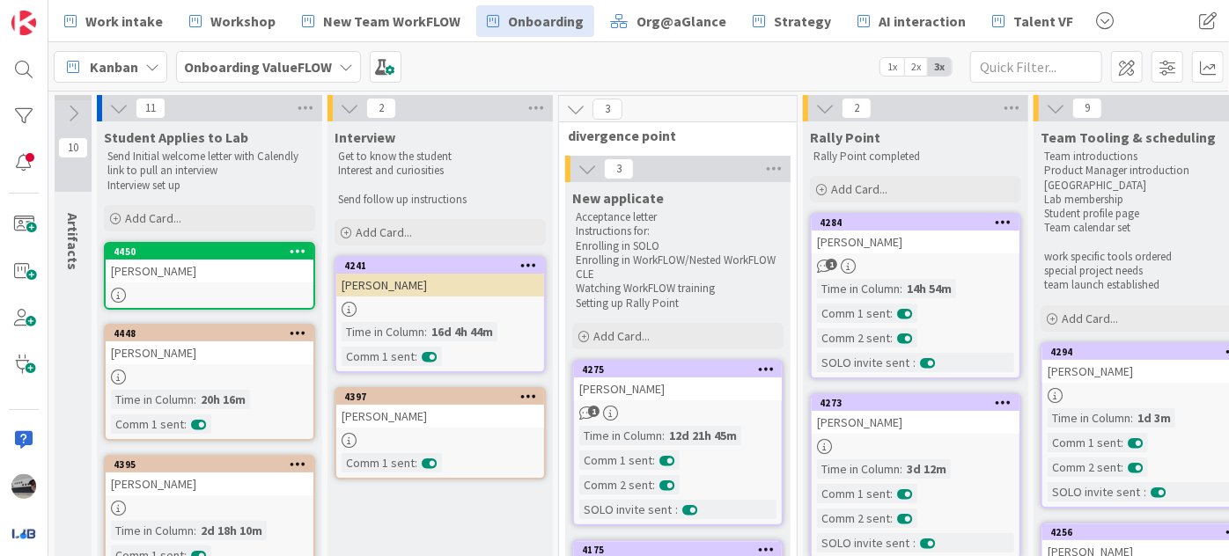
click at [114, 102] on icon at bounding box center [118, 108] width 19 height 19
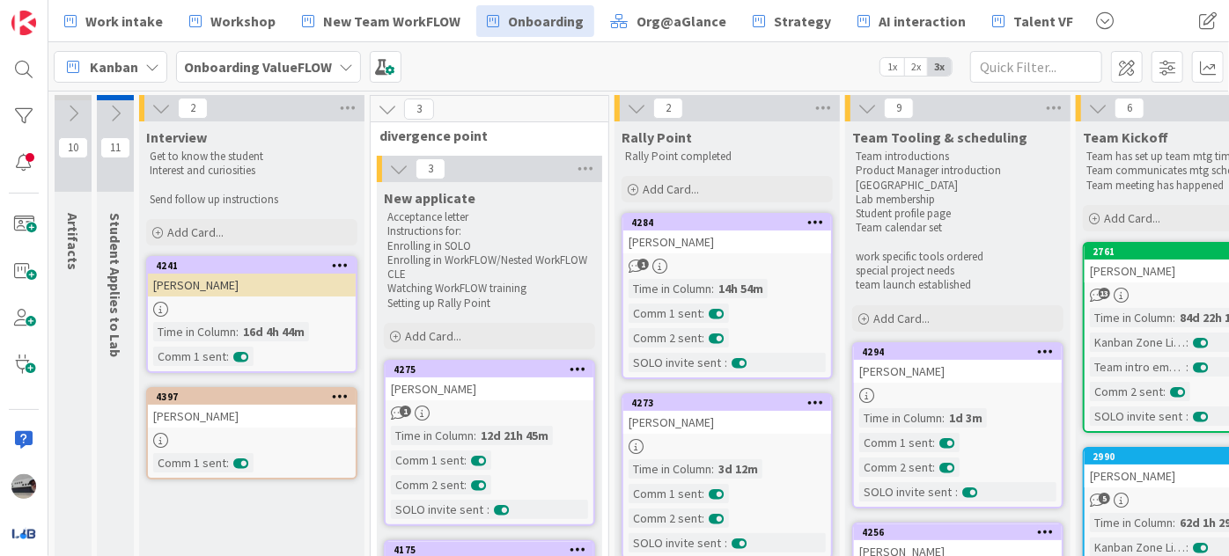
click at [158, 103] on icon at bounding box center [160, 108] width 19 height 19
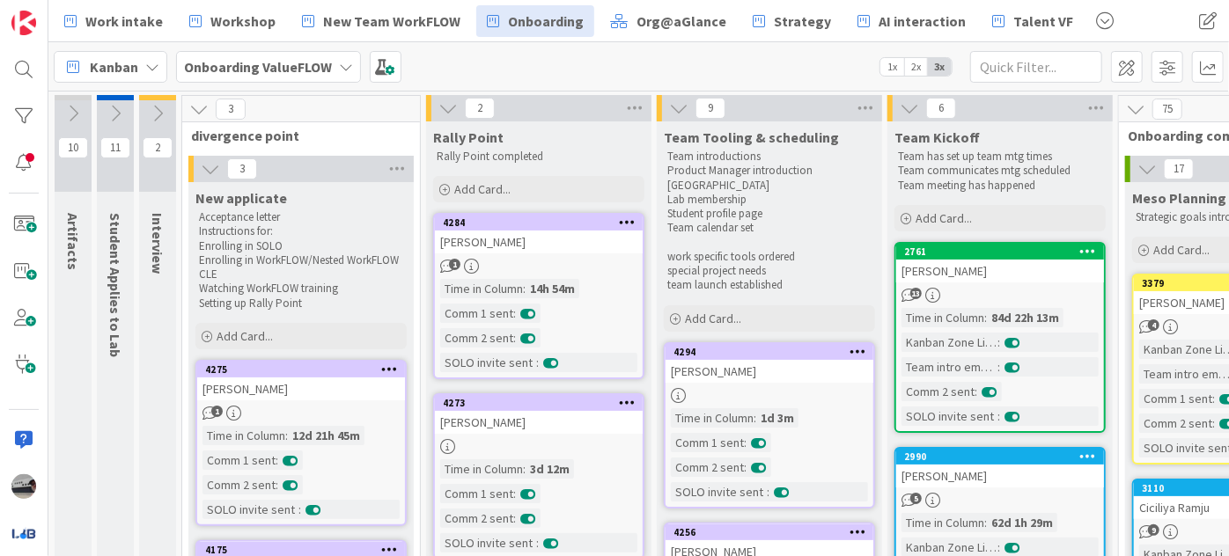
click at [204, 102] on icon at bounding box center [198, 108] width 19 height 19
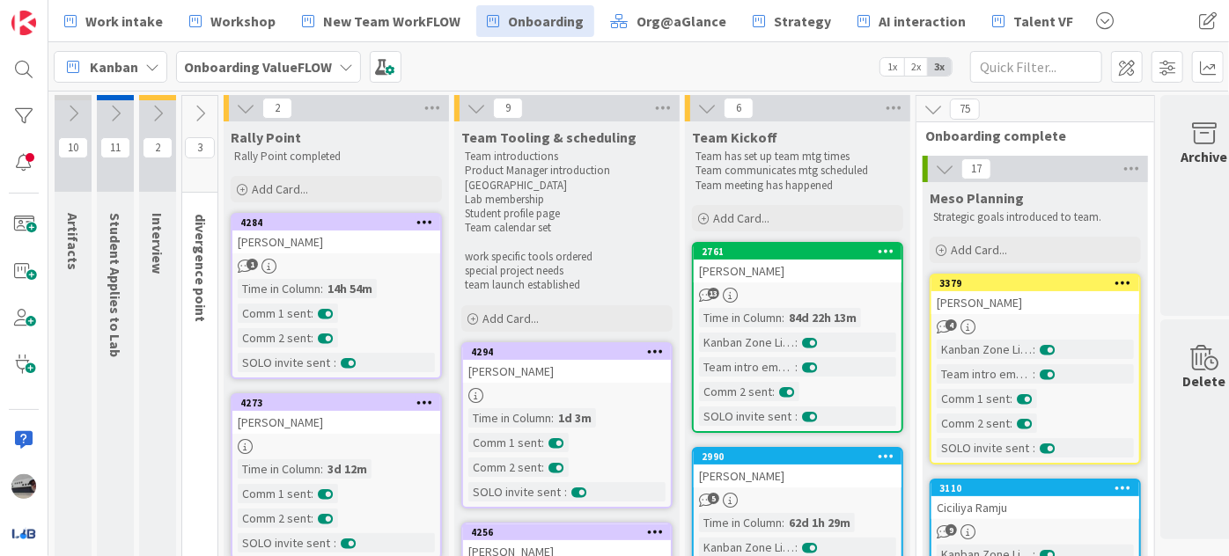
click at [244, 105] on icon at bounding box center [245, 108] width 19 height 19
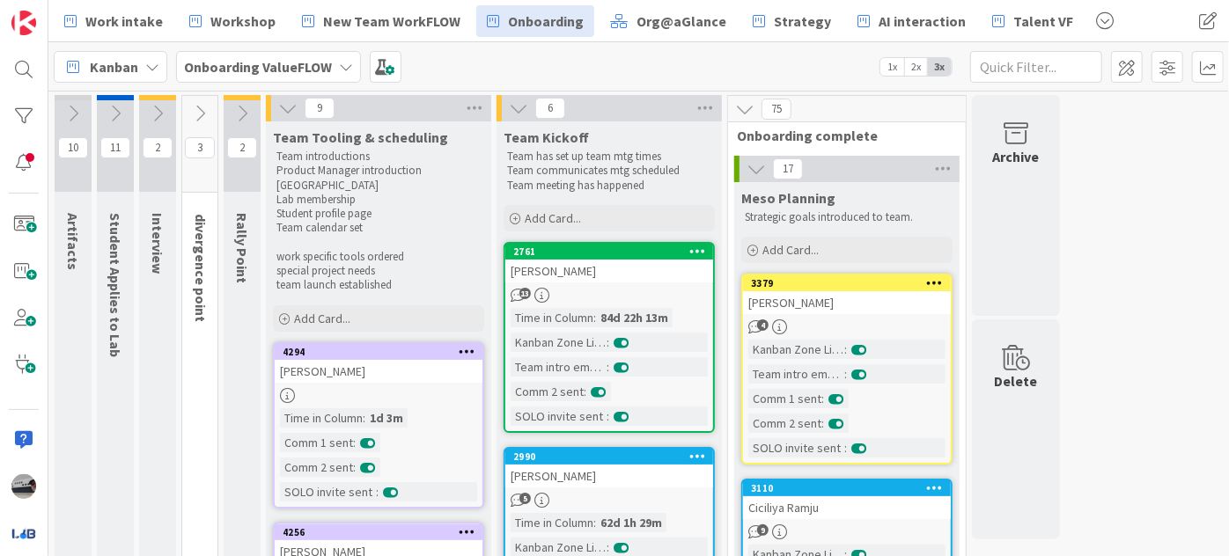
click at [294, 107] on icon at bounding box center [287, 108] width 19 height 19
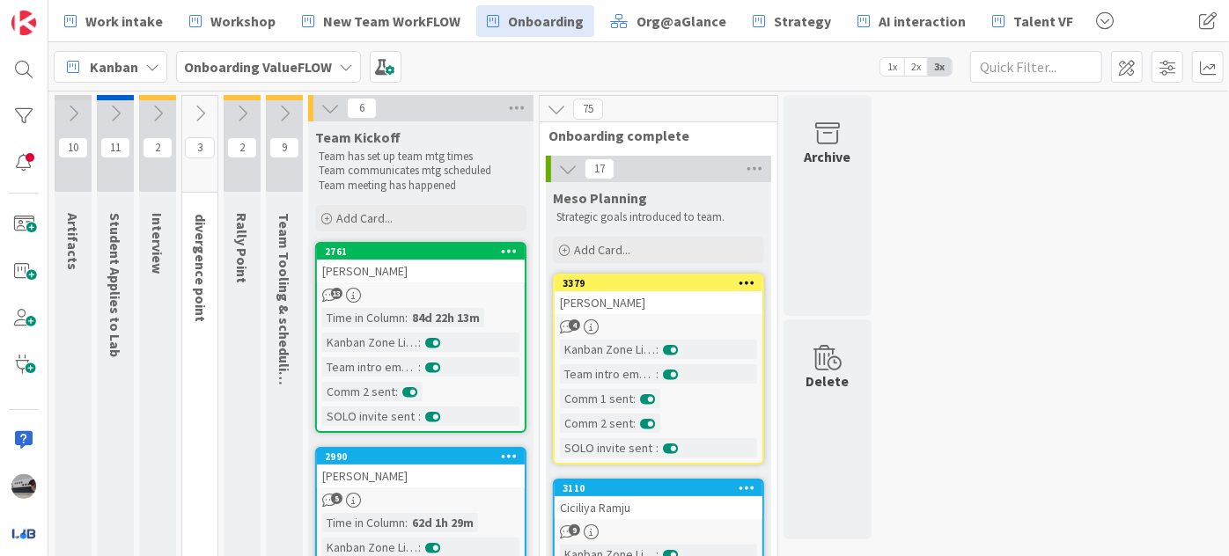
click at [323, 106] on icon at bounding box center [329, 108] width 19 height 19
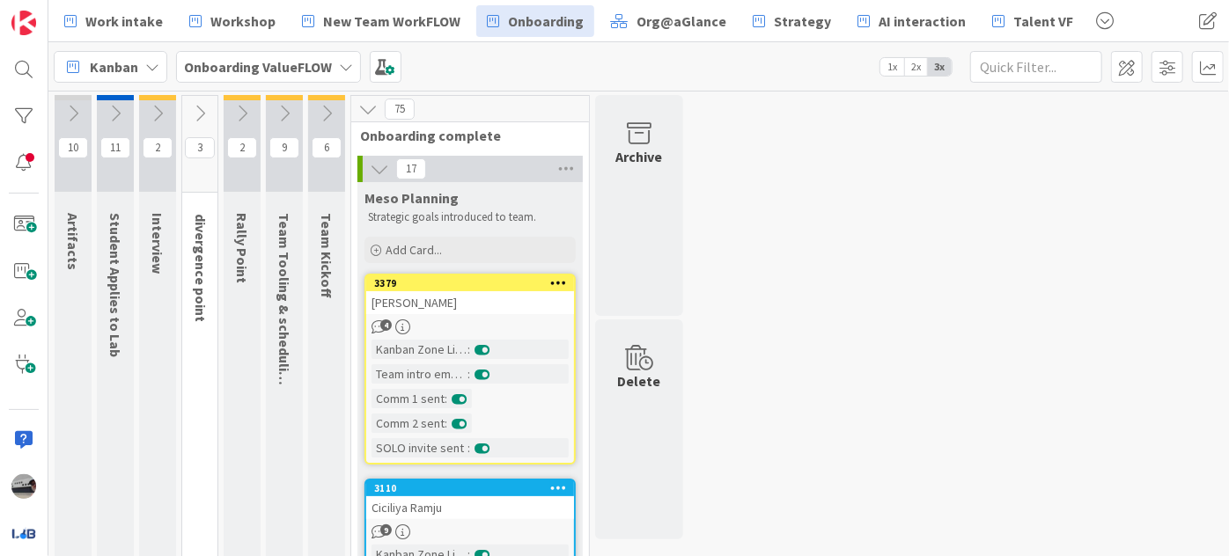
click at [366, 105] on icon at bounding box center [367, 108] width 19 height 19
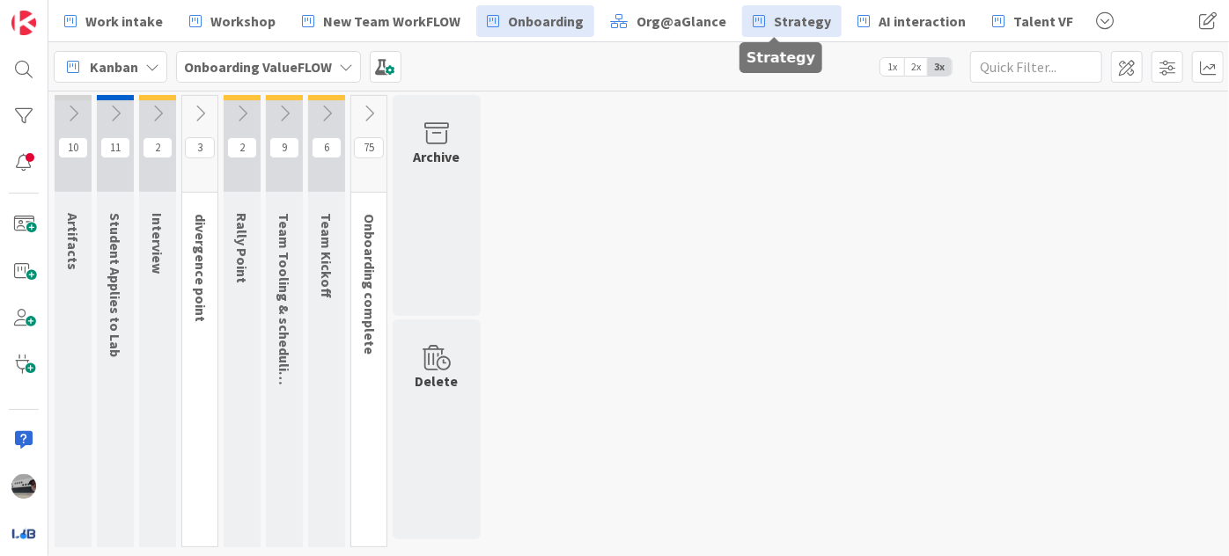
click at [774, 14] on span "Strategy" at bounding box center [802, 21] width 57 height 21
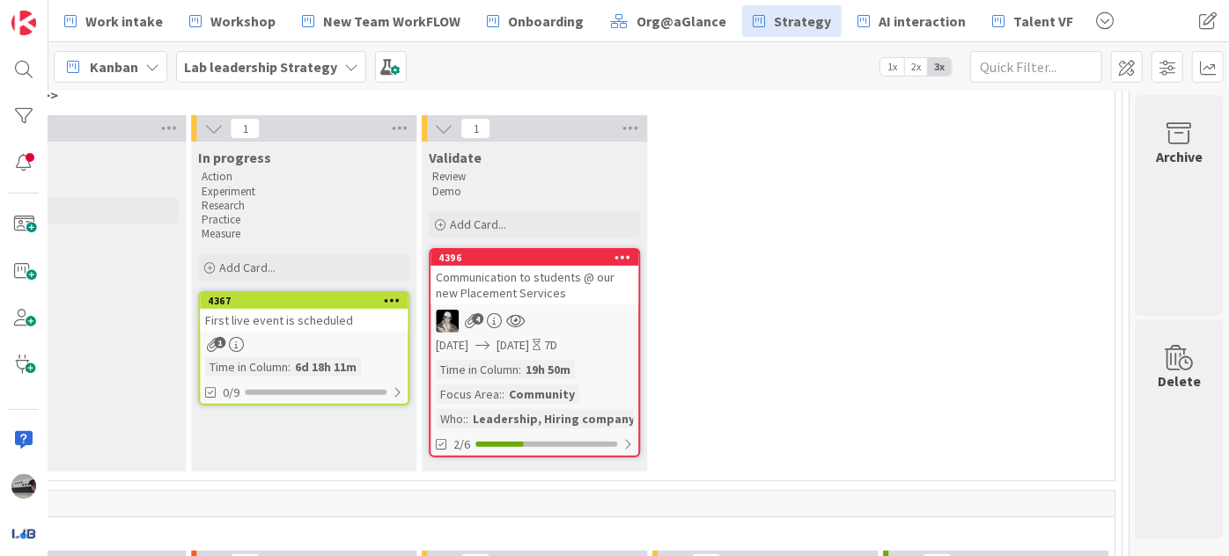
scroll to position [239, 2064]
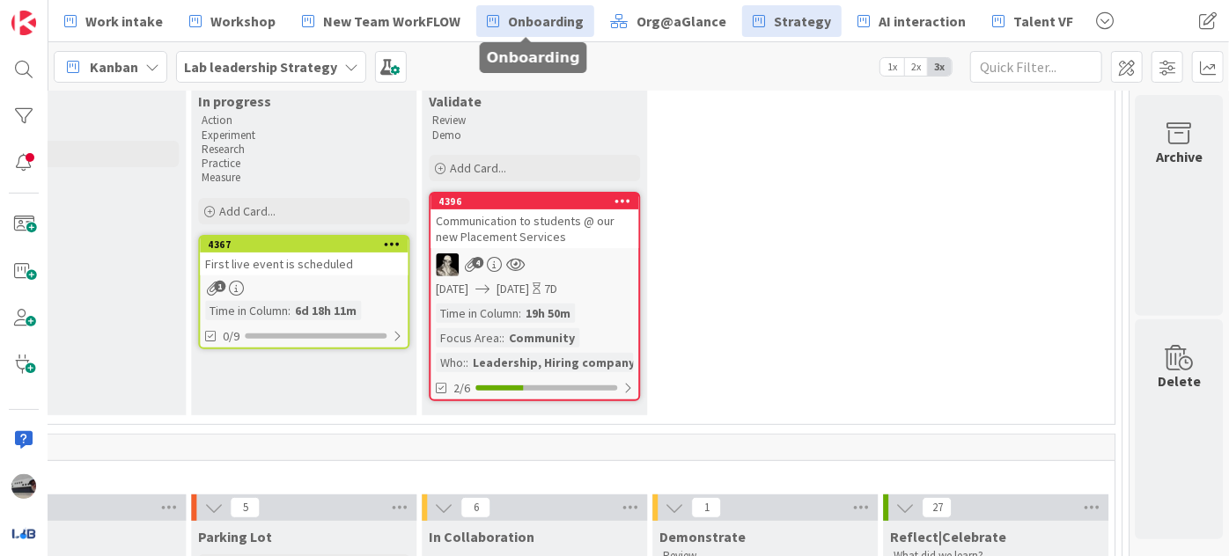
click at [546, 13] on span "Onboarding" at bounding box center [546, 21] width 76 height 21
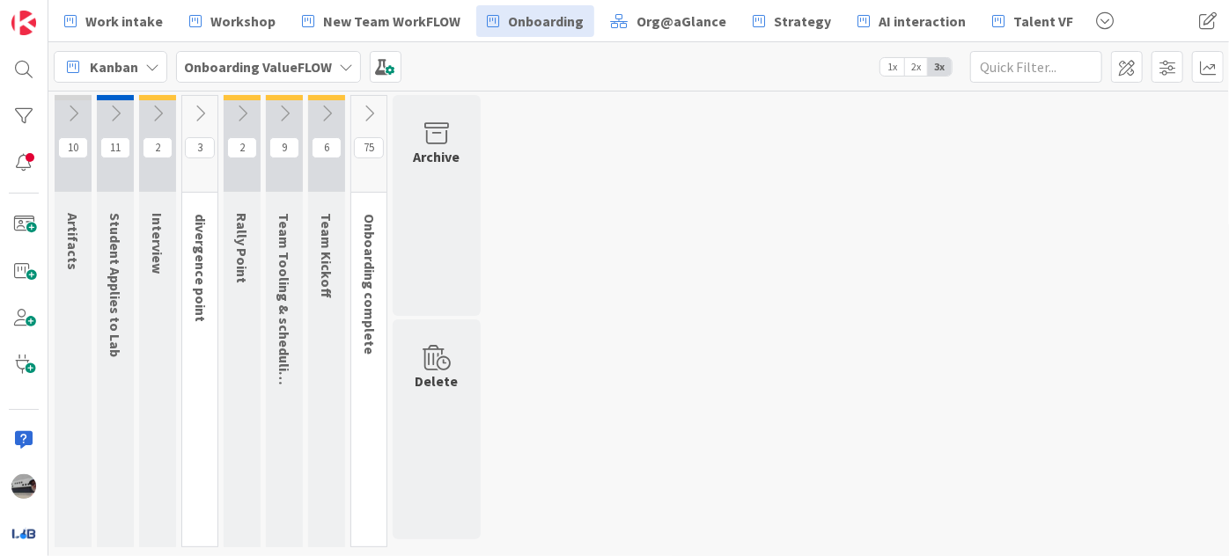
click at [367, 117] on icon at bounding box center [368, 113] width 19 height 19
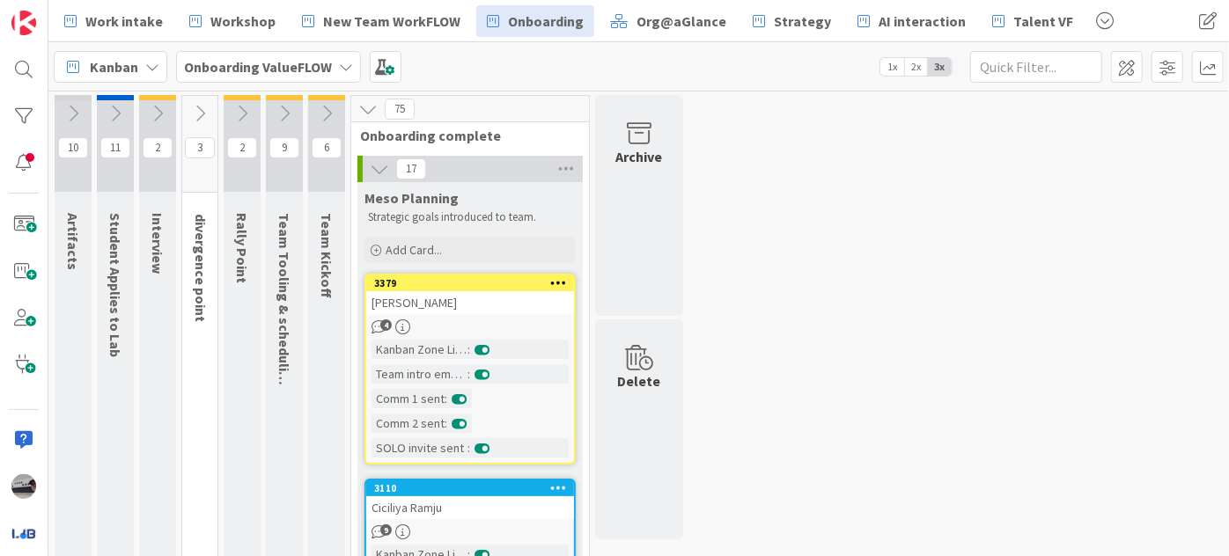
click at [328, 114] on icon at bounding box center [326, 113] width 19 height 19
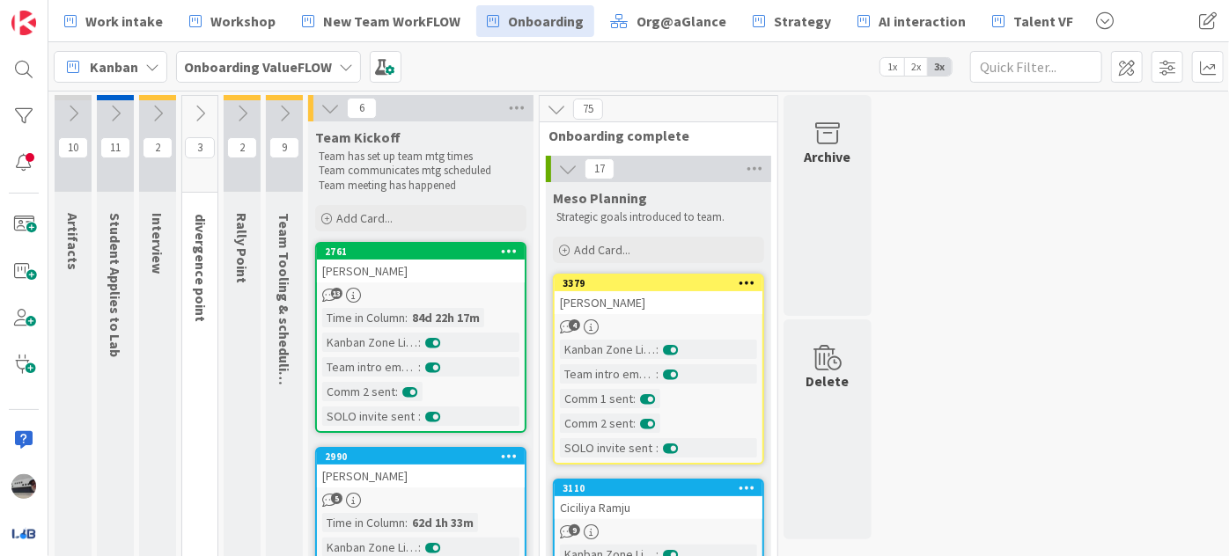
click at [289, 116] on icon at bounding box center [284, 113] width 19 height 19
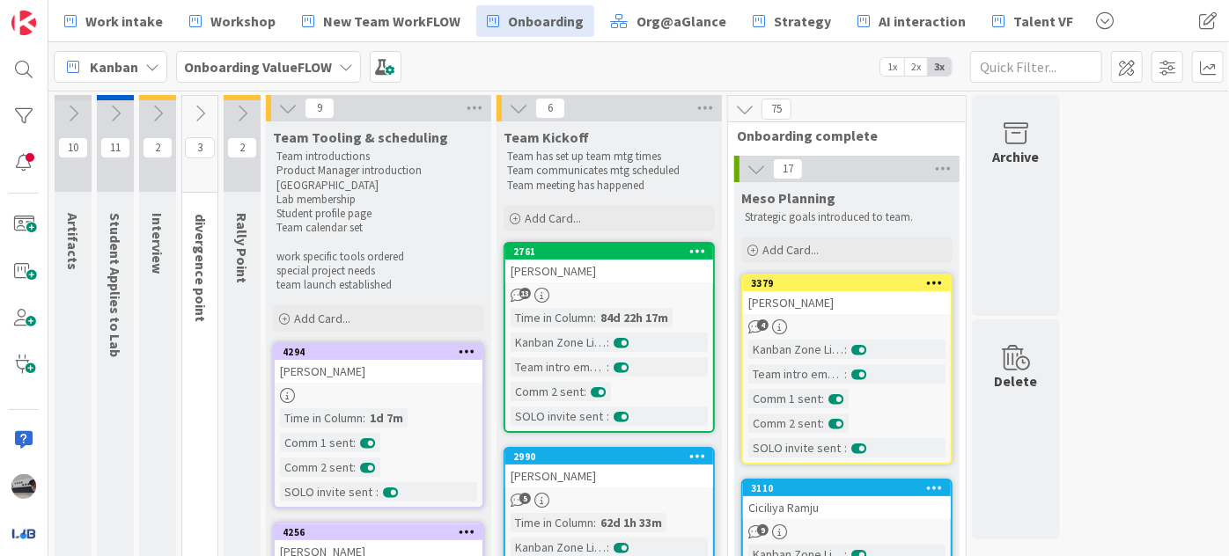
click at [242, 114] on icon at bounding box center [241, 113] width 19 height 19
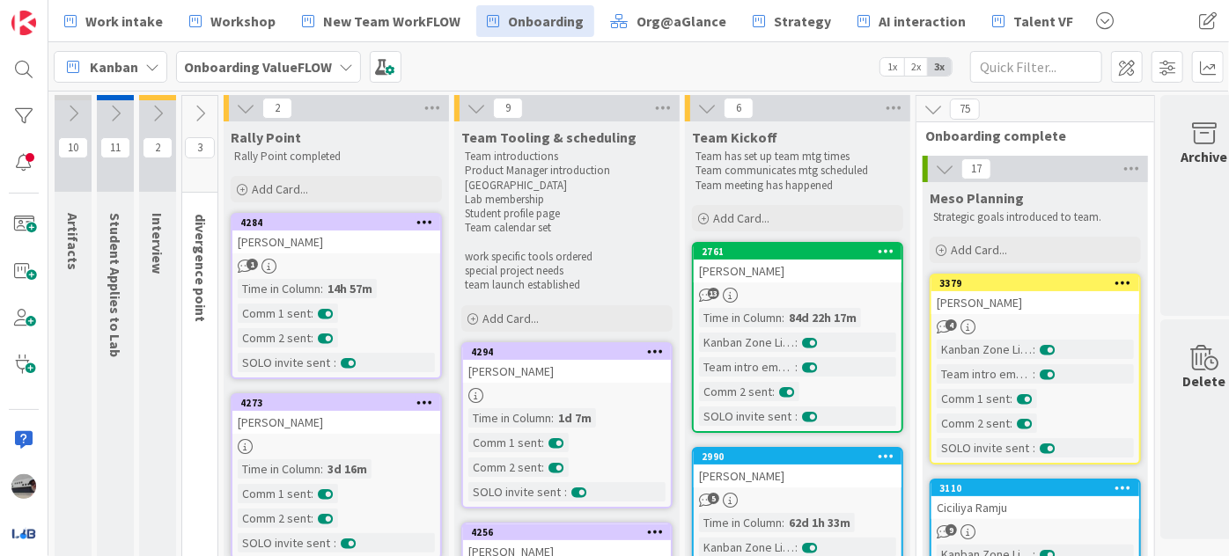
click at [188, 116] on button at bounding box center [199, 113] width 35 height 26
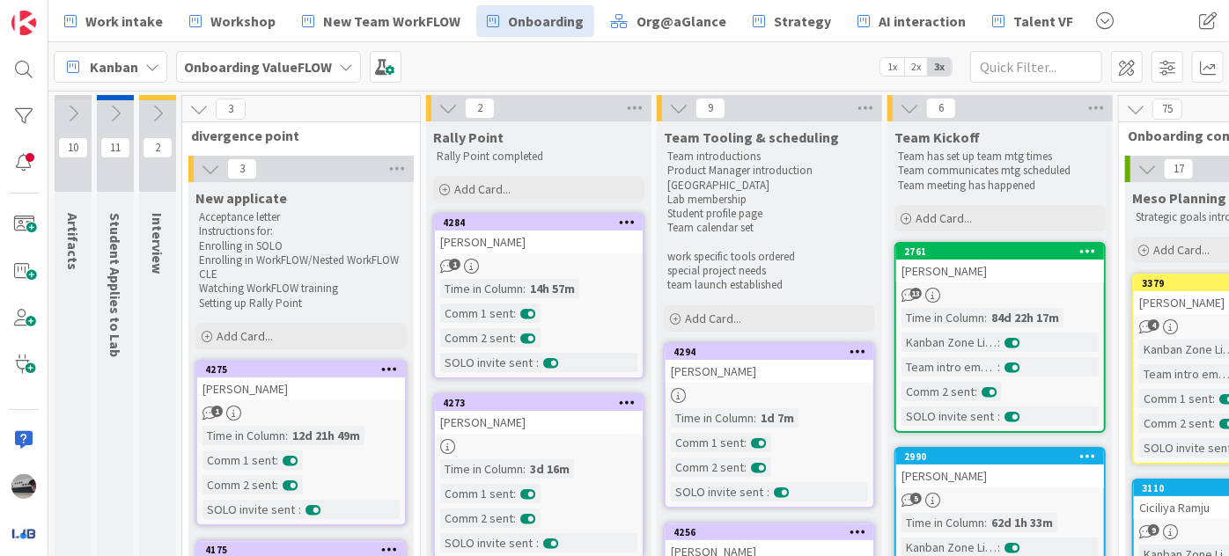
click at [164, 109] on icon at bounding box center [157, 113] width 19 height 19
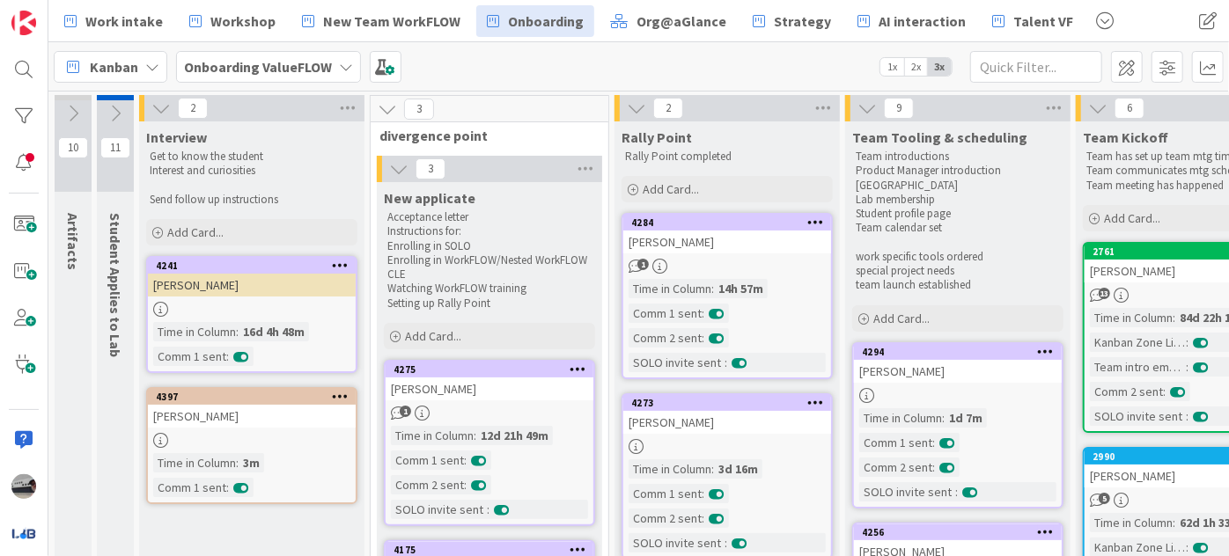
click at [114, 109] on icon at bounding box center [115, 113] width 19 height 19
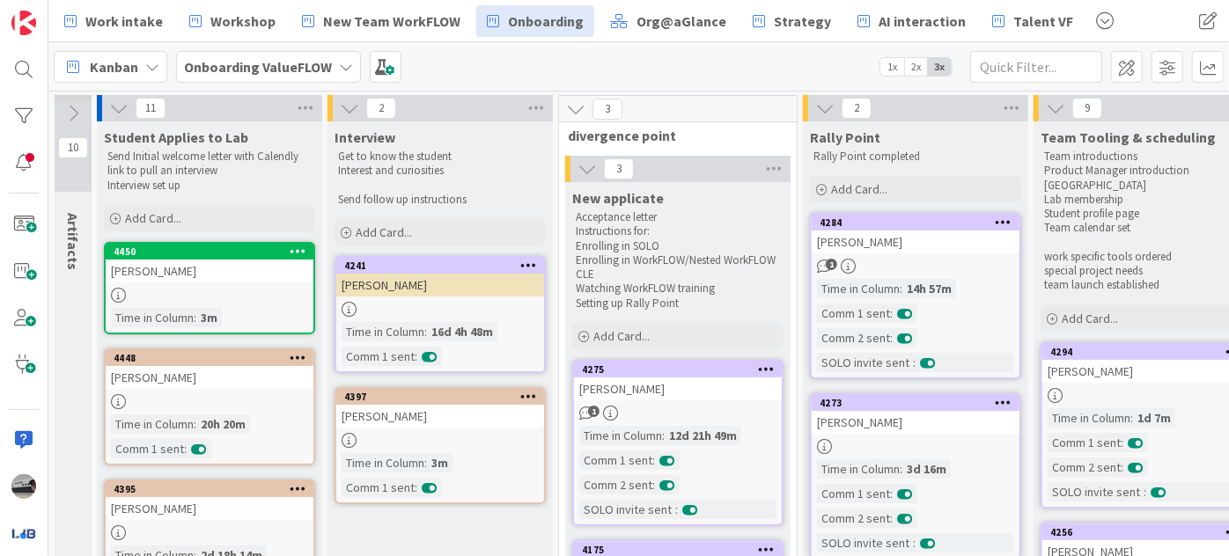
click at [225, 269] on div "[PERSON_NAME]" at bounding box center [210, 271] width 208 height 23
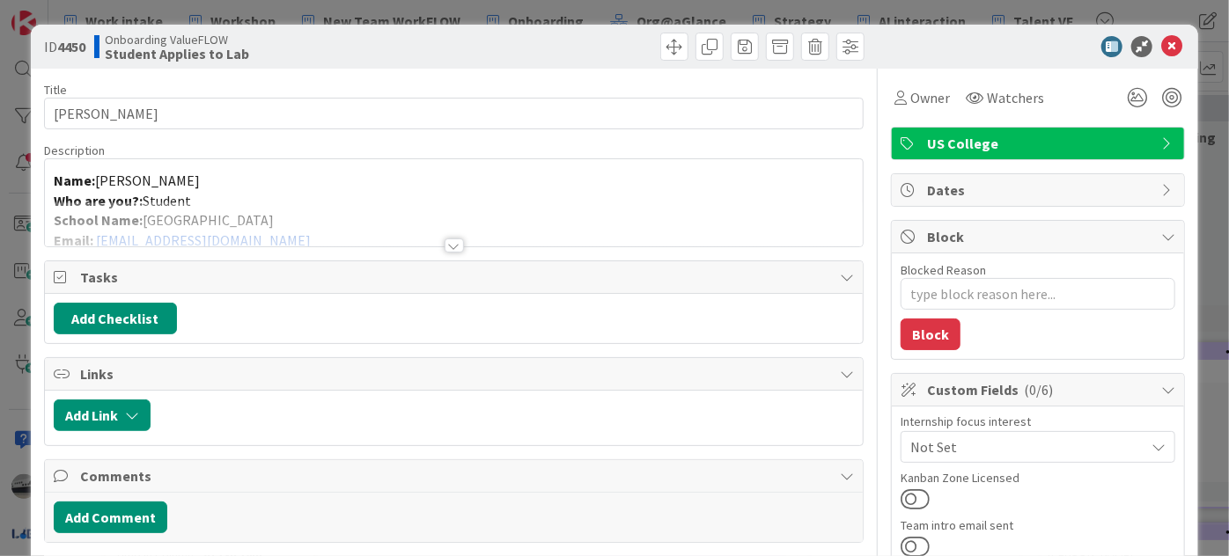
click at [453, 239] on div at bounding box center [454, 246] width 19 height 14
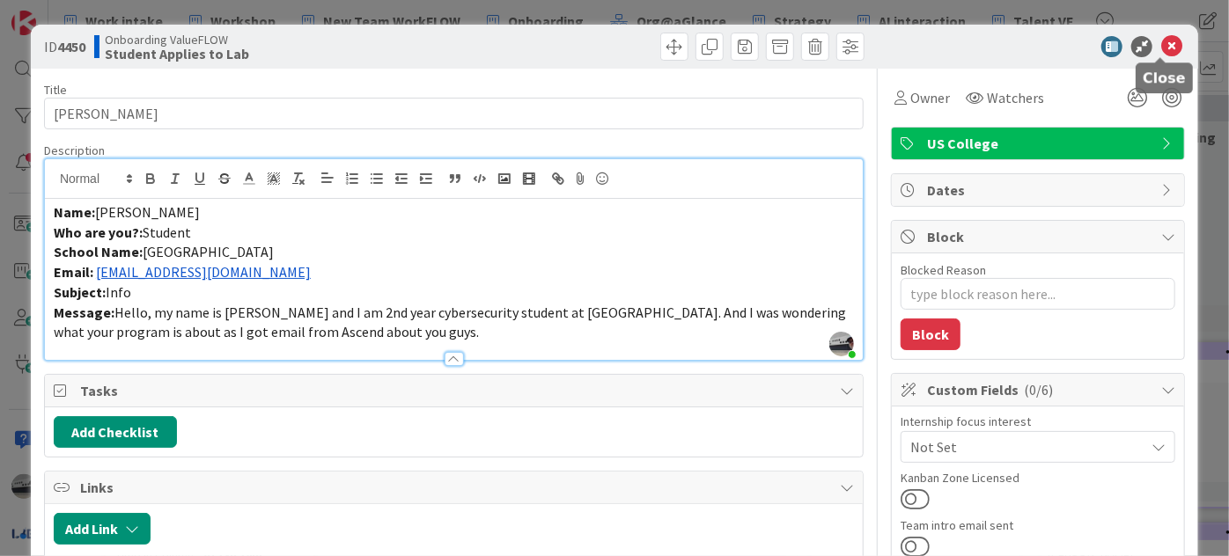
click at [1161, 49] on icon at bounding box center [1171, 46] width 21 height 21
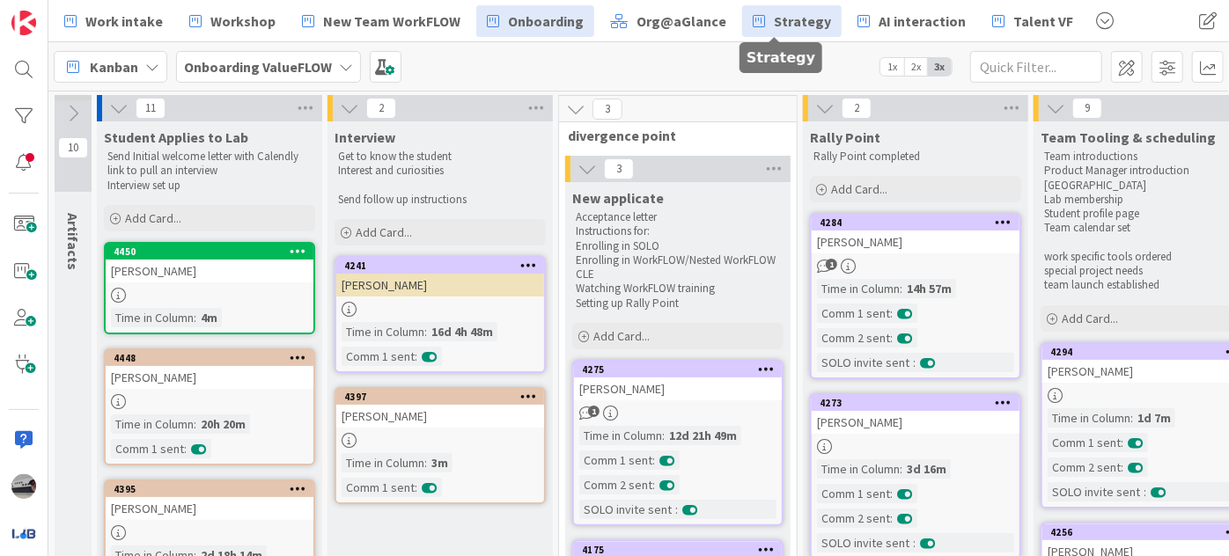
click at [790, 17] on span "Strategy" at bounding box center [802, 21] width 57 height 21
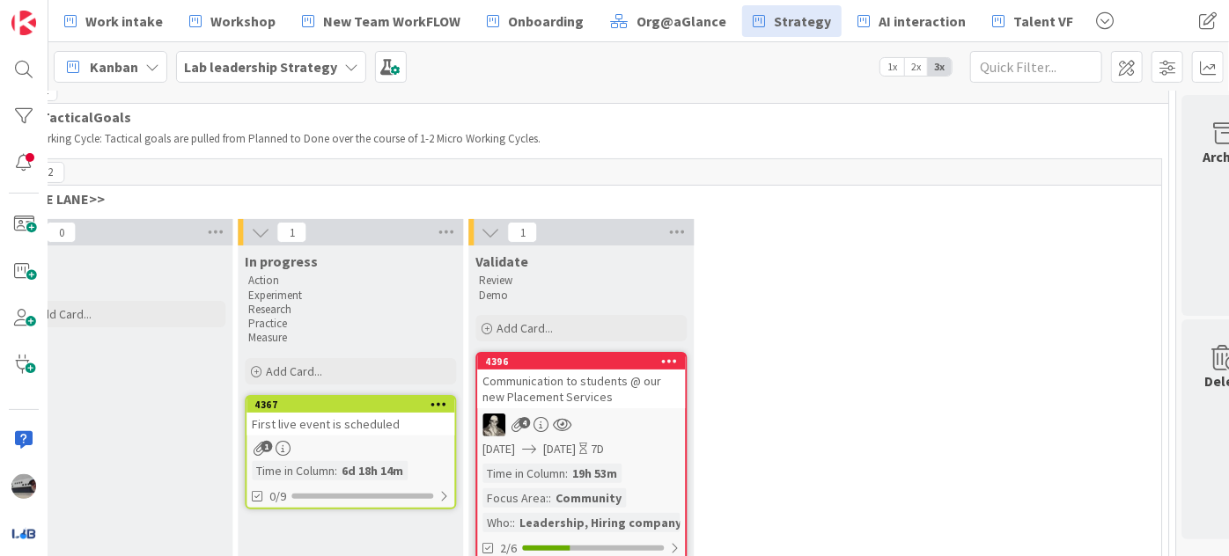
scroll to position [159, 2007]
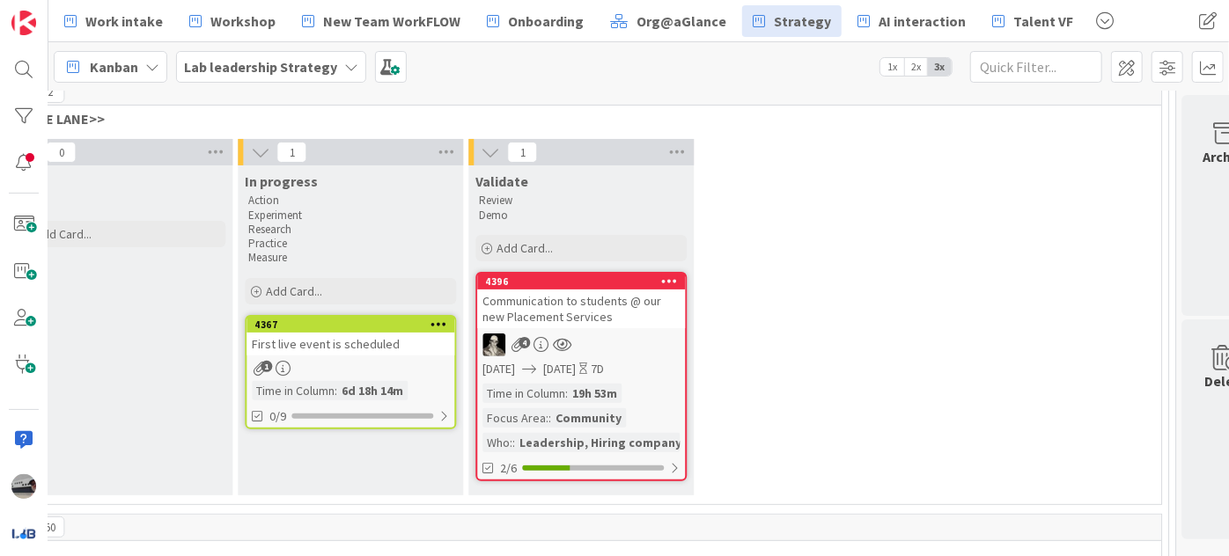
click at [586, 295] on div "Communication to students @ our new Placement Services" at bounding box center [581, 309] width 208 height 39
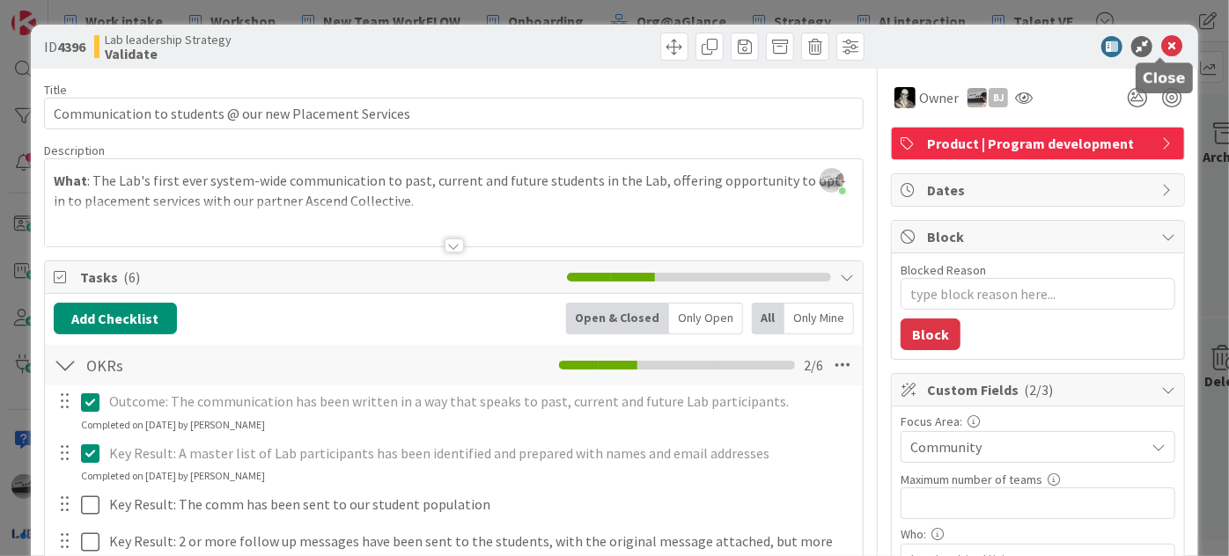
click at [1168, 41] on icon at bounding box center [1171, 46] width 21 height 21
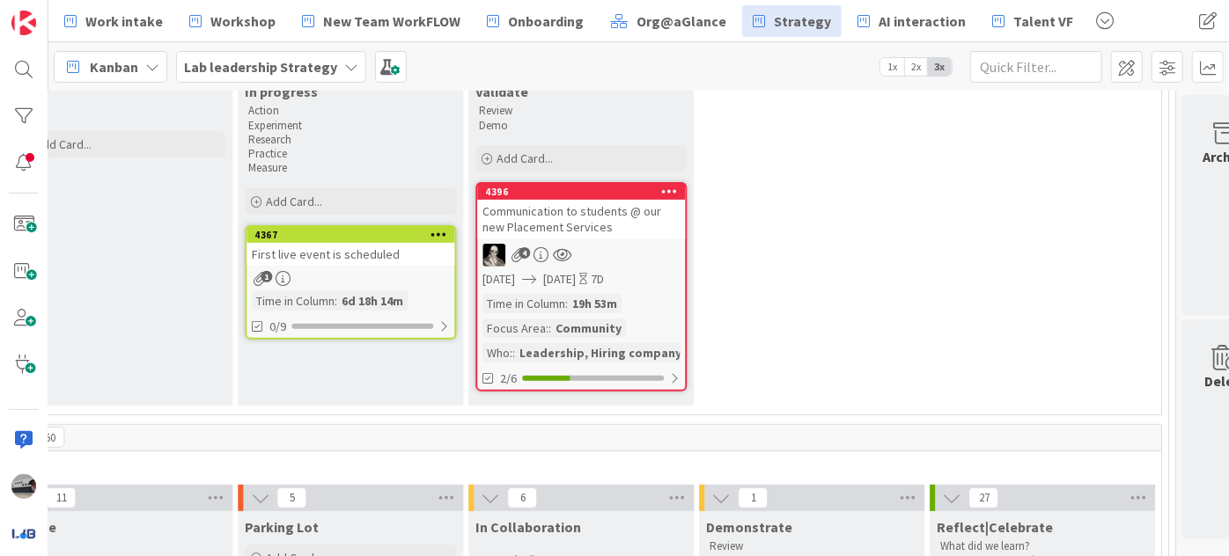
scroll to position [239, 2007]
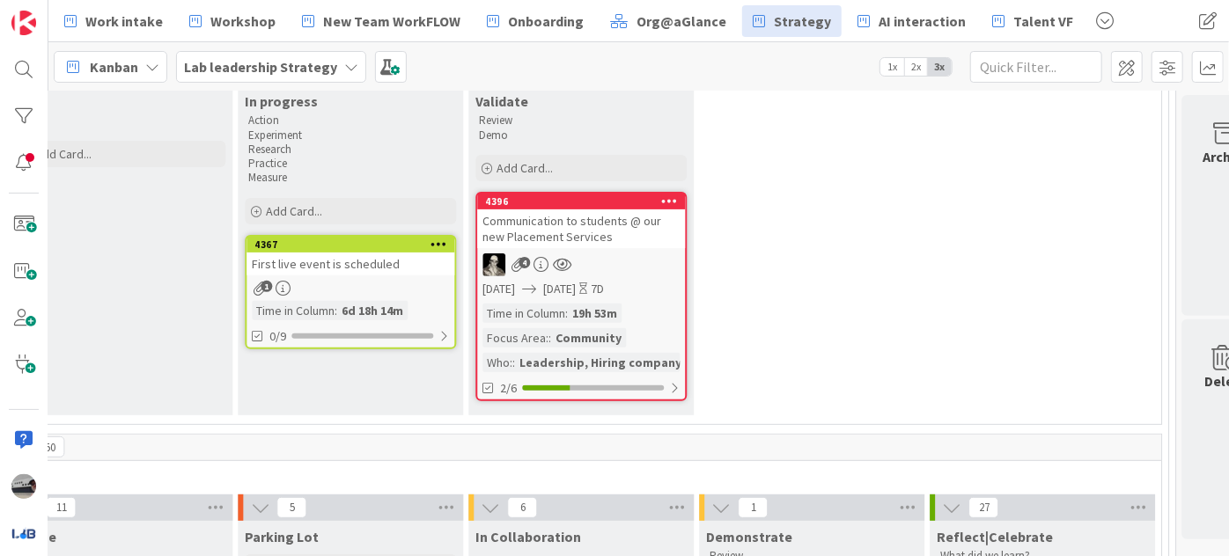
click at [585, 217] on div "Communication to students @ our new Placement Services" at bounding box center [581, 229] width 208 height 39
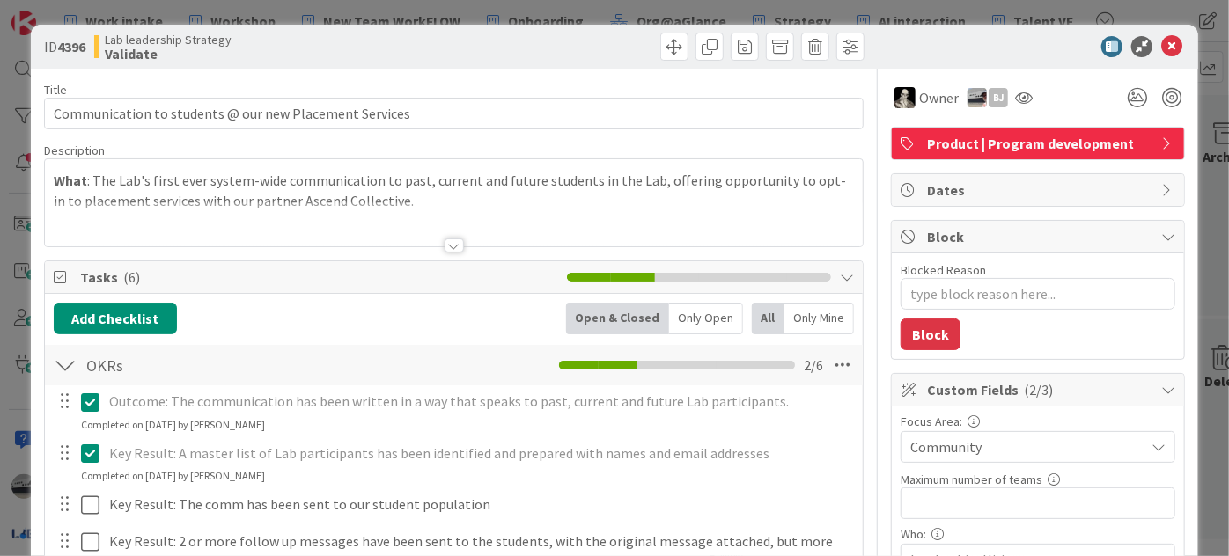
type textarea "x"
click at [1164, 46] on icon at bounding box center [1171, 46] width 21 height 21
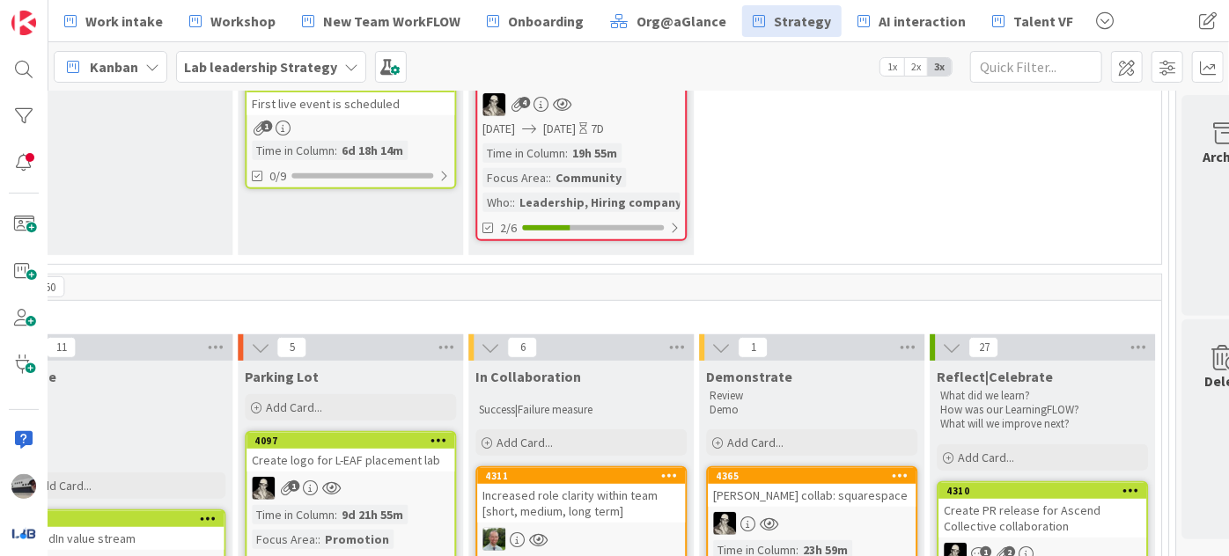
scroll to position [720, 2007]
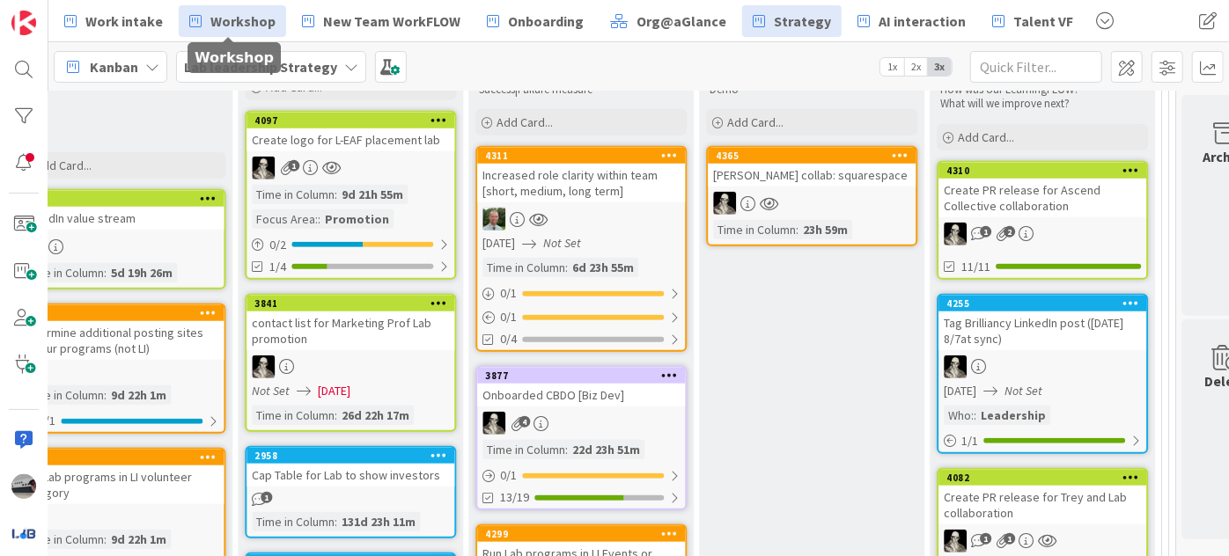
click at [272, 27] on link "Workshop" at bounding box center [232, 21] width 107 height 32
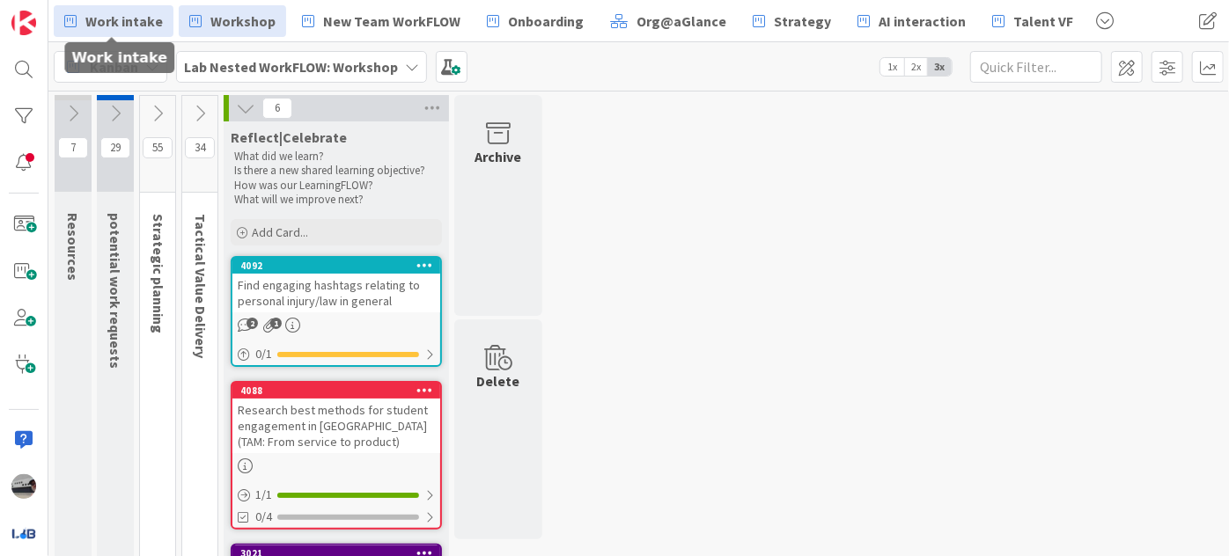
click at [141, 23] on span "Work intake" at bounding box center [123, 21] width 77 height 21
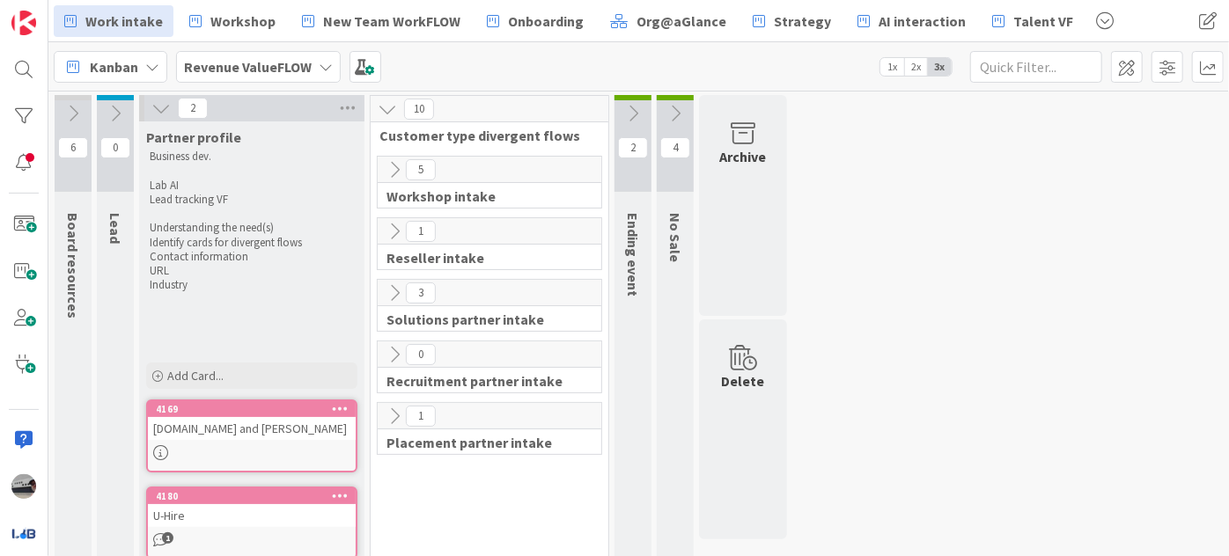
click at [247, 67] on b "Revenue ValueFLOW" at bounding box center [248, 67] width 128 height 18
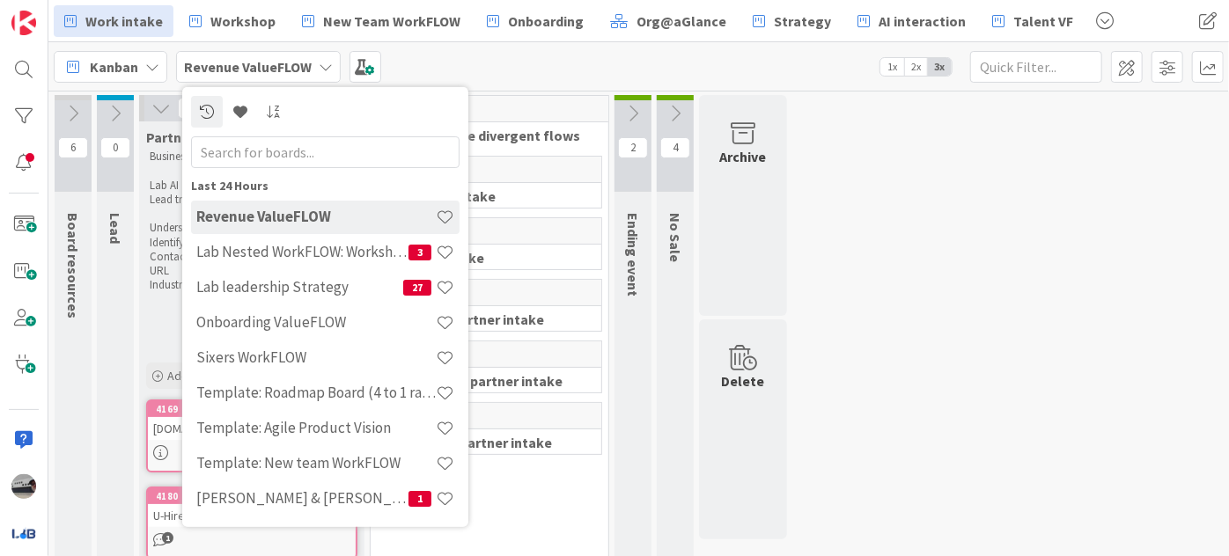
click at [353, 150] on input "text" at bounding box center [325, 152] width 269 height 32
click at [354, 151] on input "text" at bounding box center [325, 152] width 269 height 32
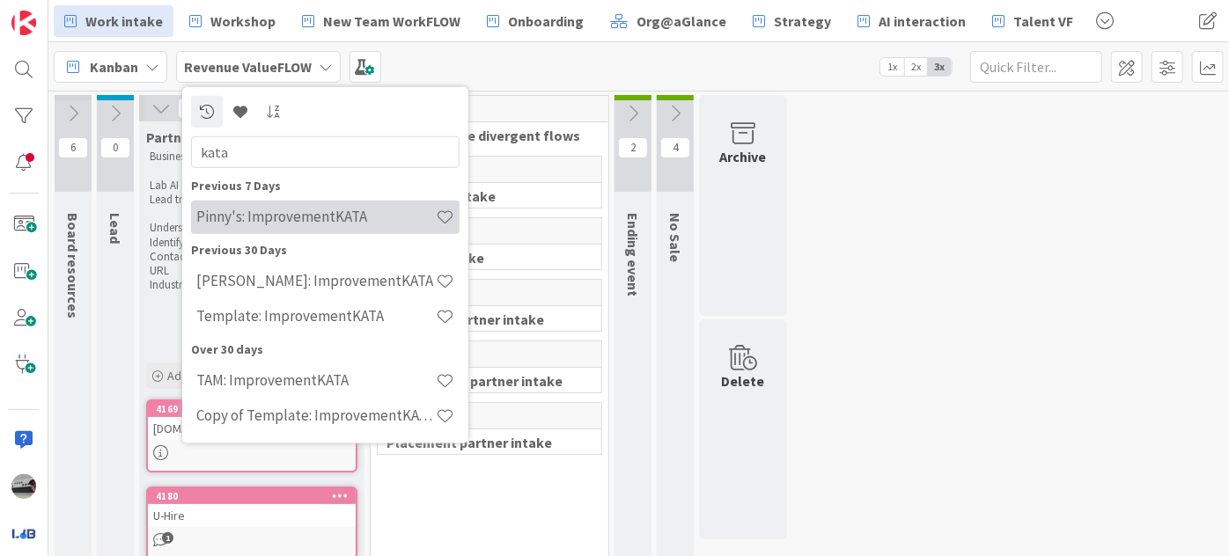
type input "kata"
click at [349, 216] on h4 "Pinny's: ImprovementKATA" at bounding box center [315, 217] width 239 height 18
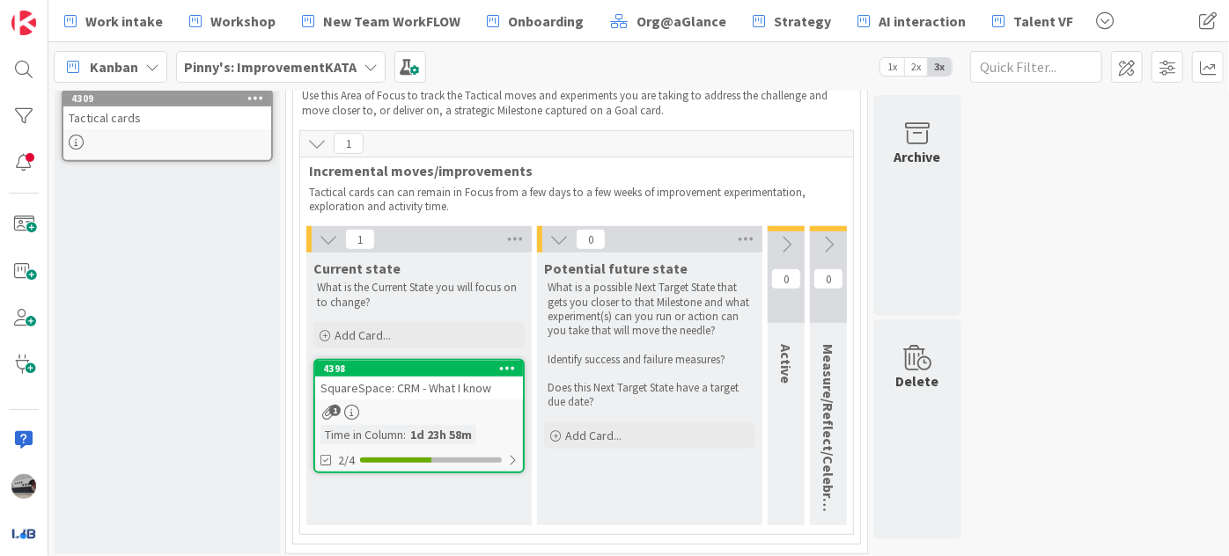
scroll to position [422, 0]
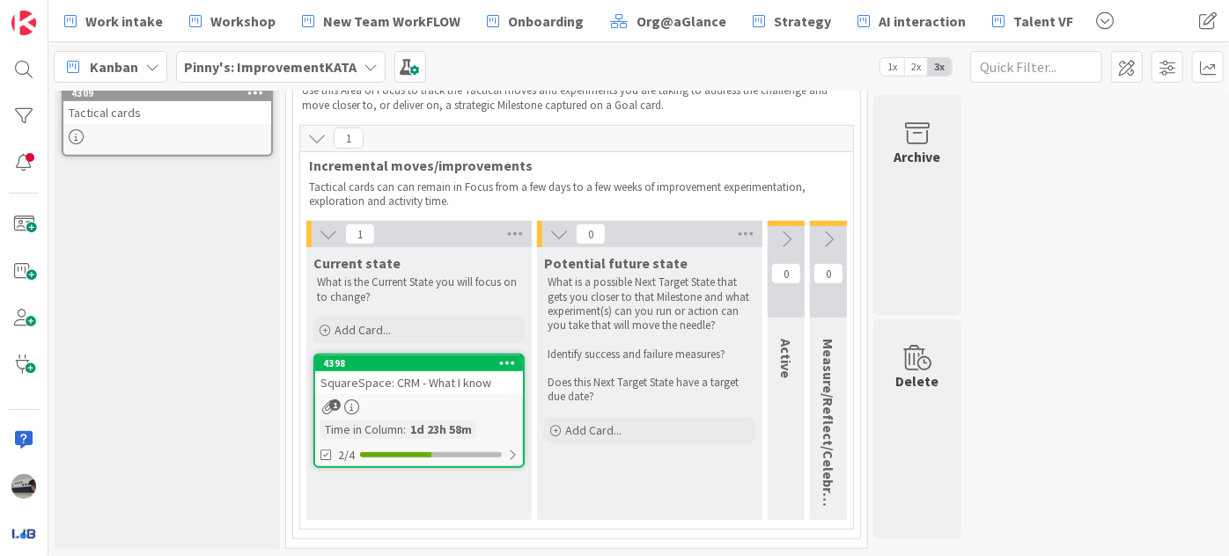
click at [419, 379] on div "SquareSpace: CRM - What I know" at bounding box center [419, 383] width 208 height 23
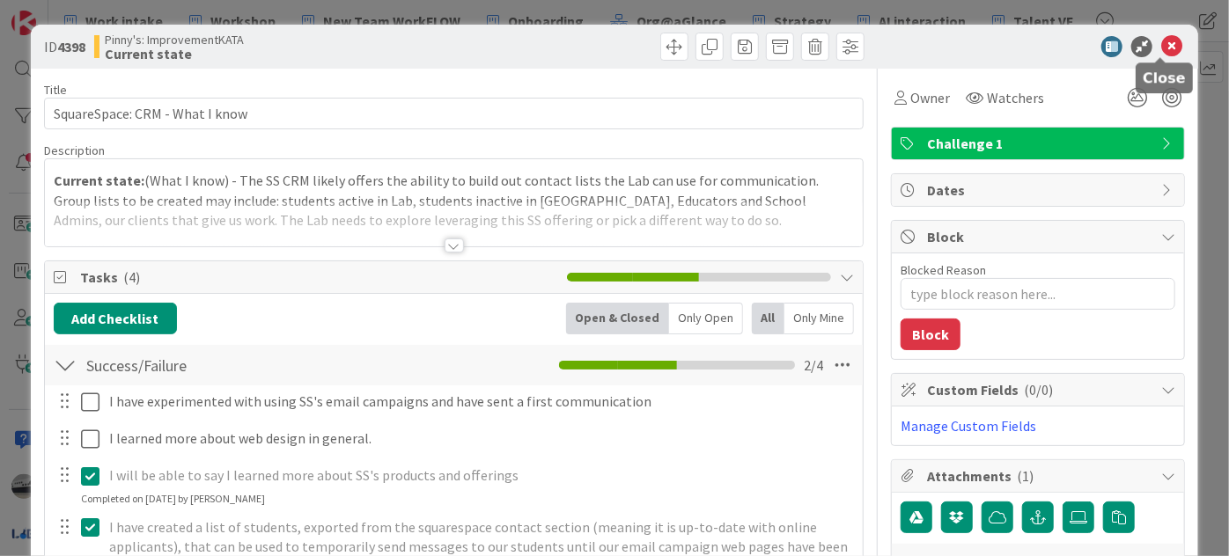
click at [1163, 40] on icon at bounding box center [1171, 46] width 21 height 21
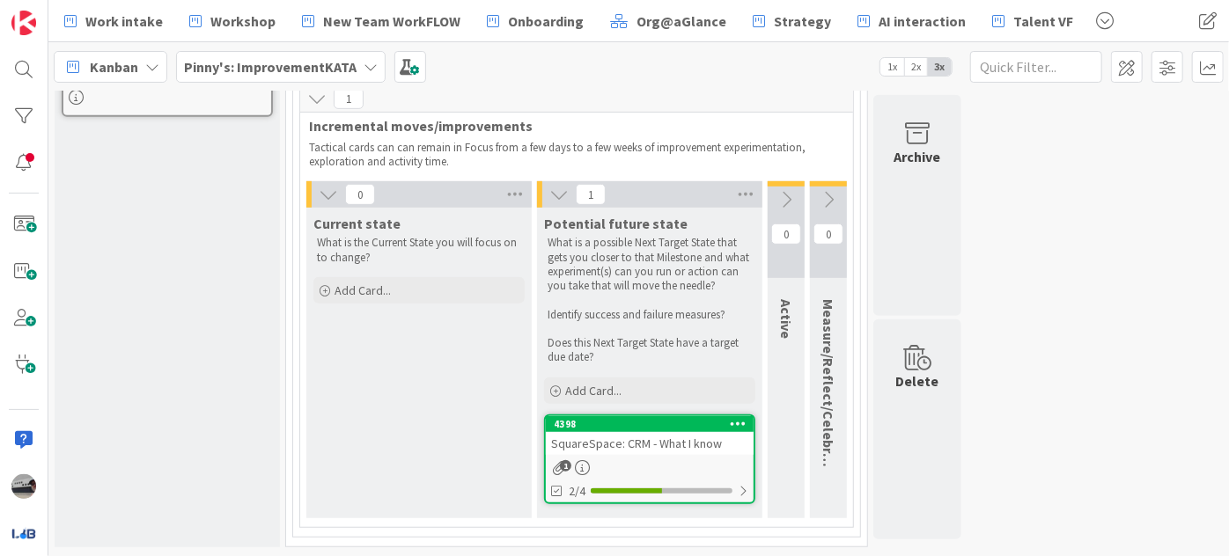
scroll to position [458, 0]
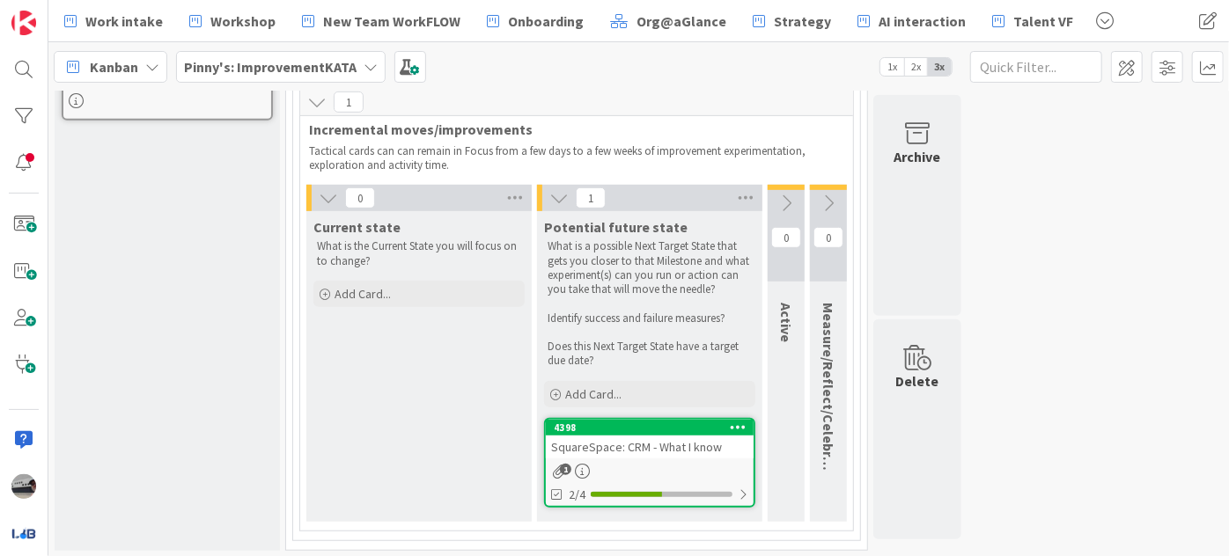
click at [785, 196] on icon at bounding box center [786, 203] width 19 height 19
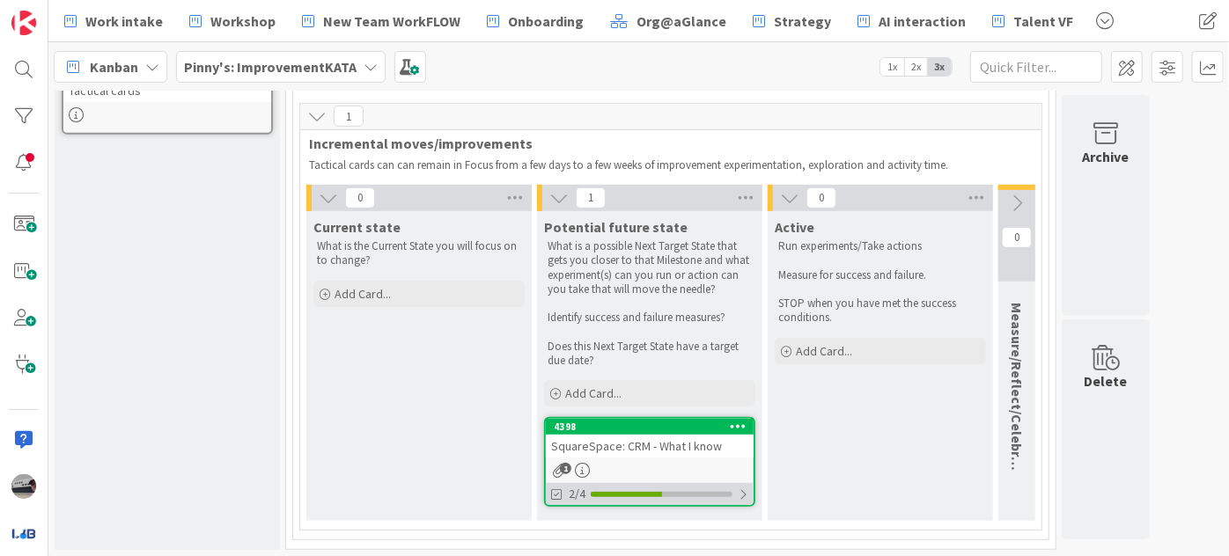
click at [740, 490] on div at bounding box center [743, 495] width 11 height 14
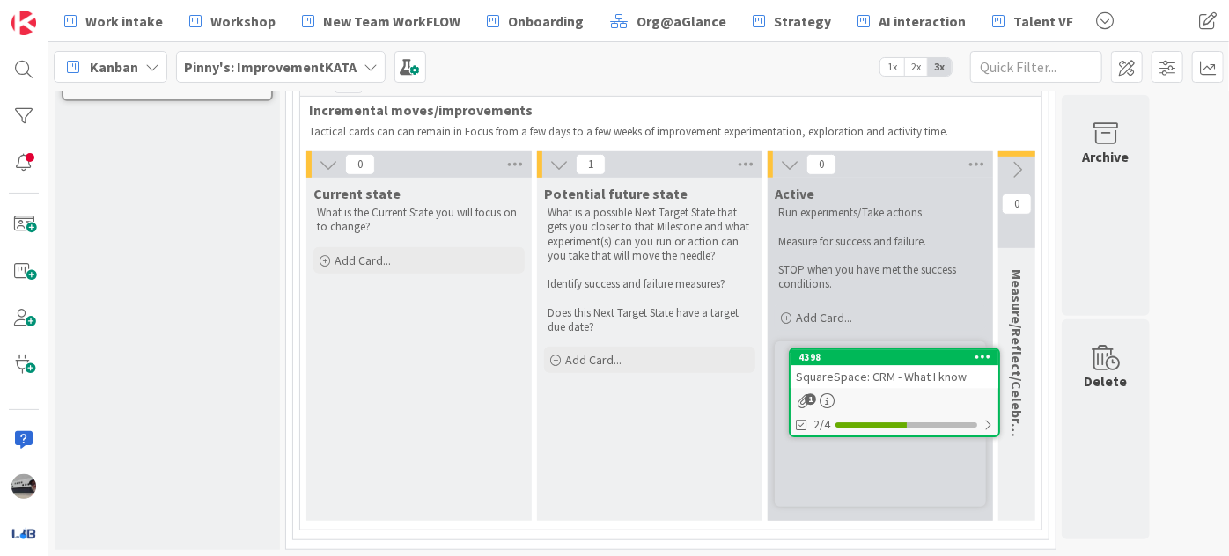
scroll to position [408, 0]
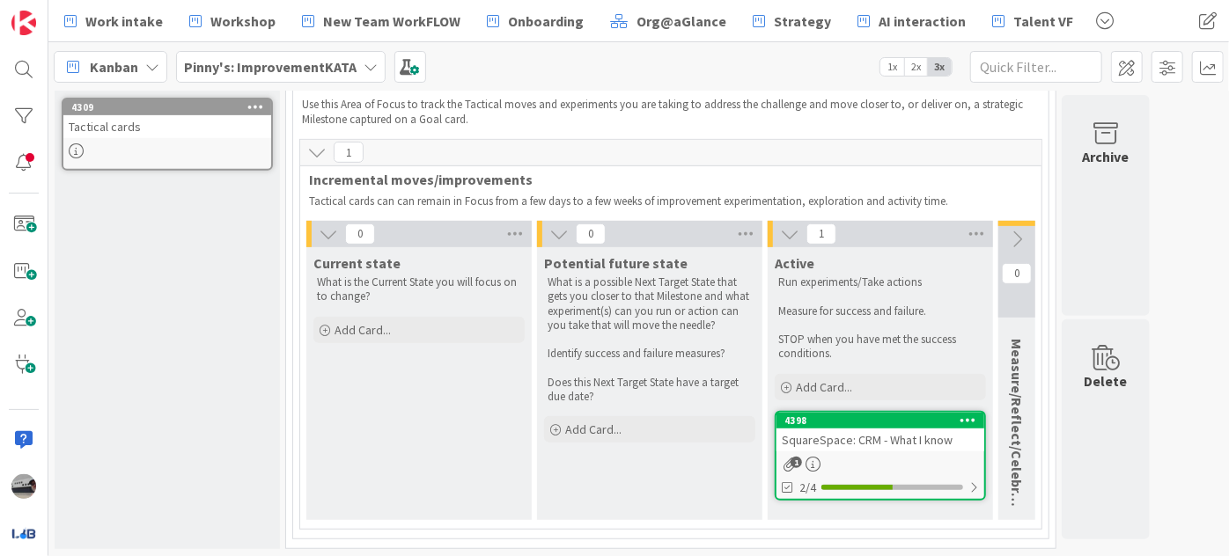
click at [1012, 230] on icon at bounding box center [1016, 239] width 19 height 19
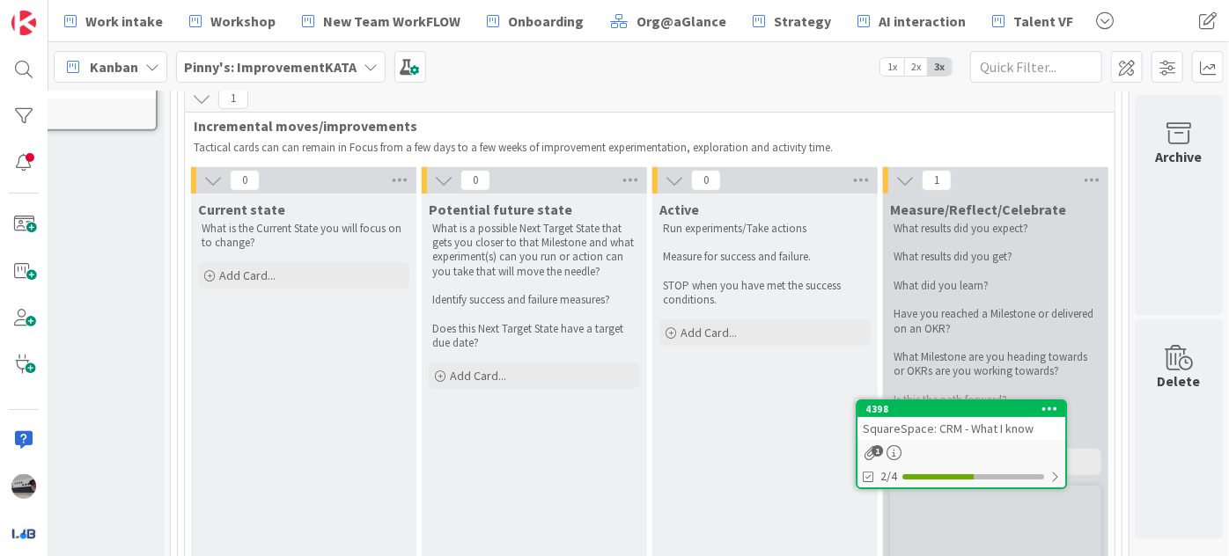
scroll to position [424, 124]
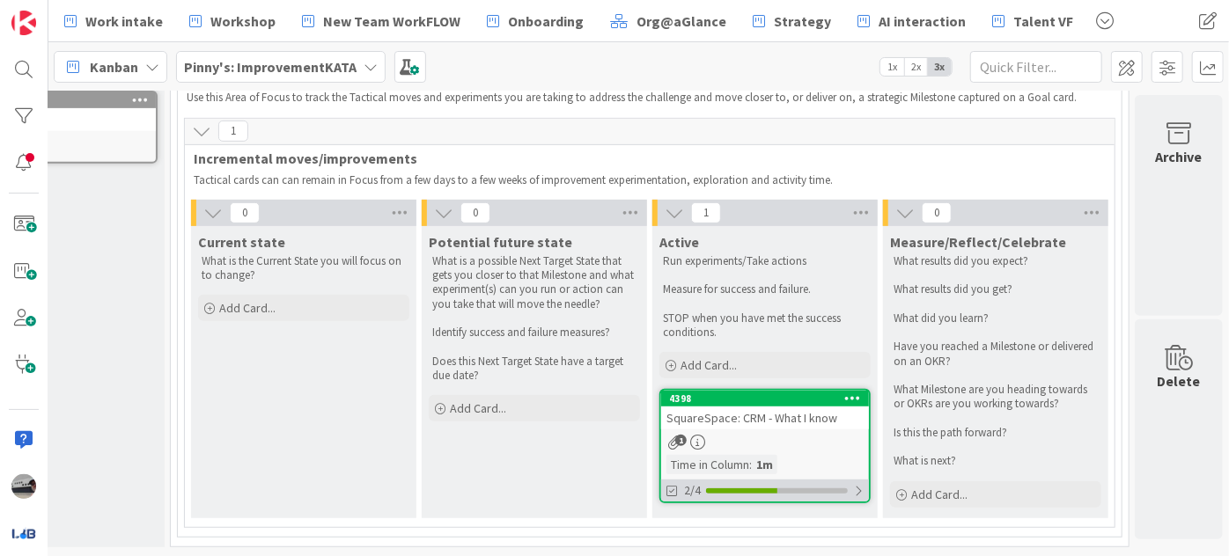
click at [853, 484] on div at bounding box center [858, 491] width 11 height 14
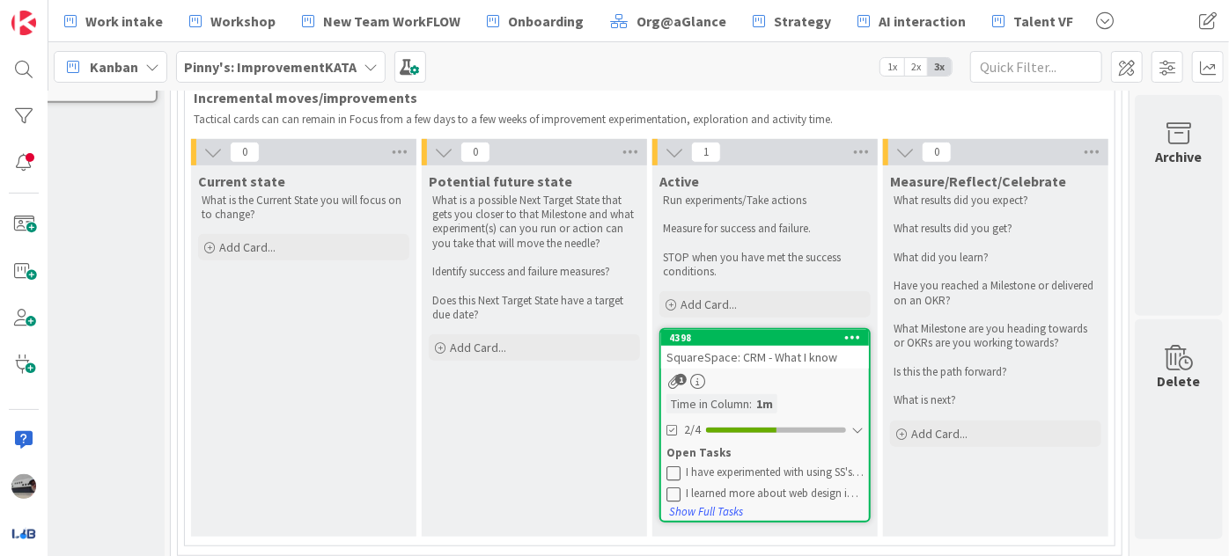
scroll to position [503, 124]
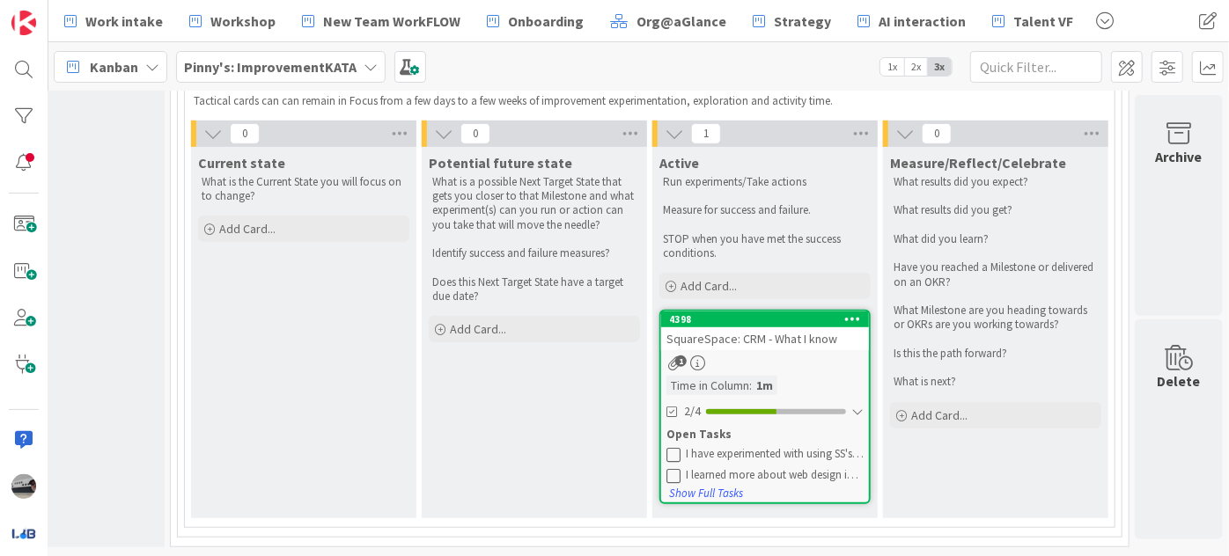
click at [807, 334] on div "SquareSpace: CRM - What I know" at bounding box center [765, 339] width 208 height 23
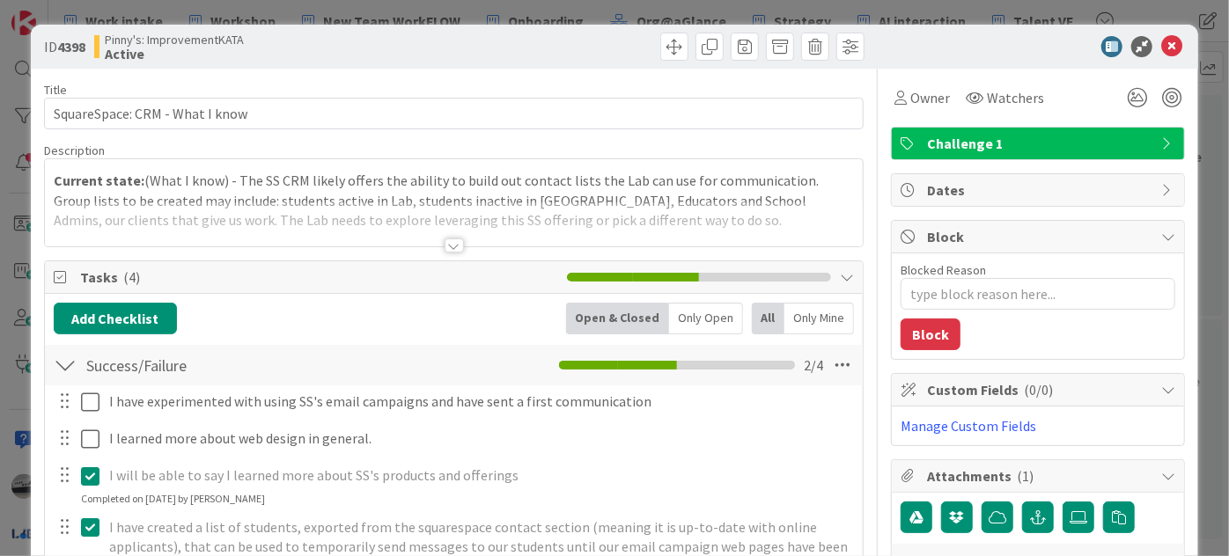
scroll to position [503, 124]
click at [1161, 192] on icon at bounding box center [1168, 190] width 14 height 14
type textarea "x"
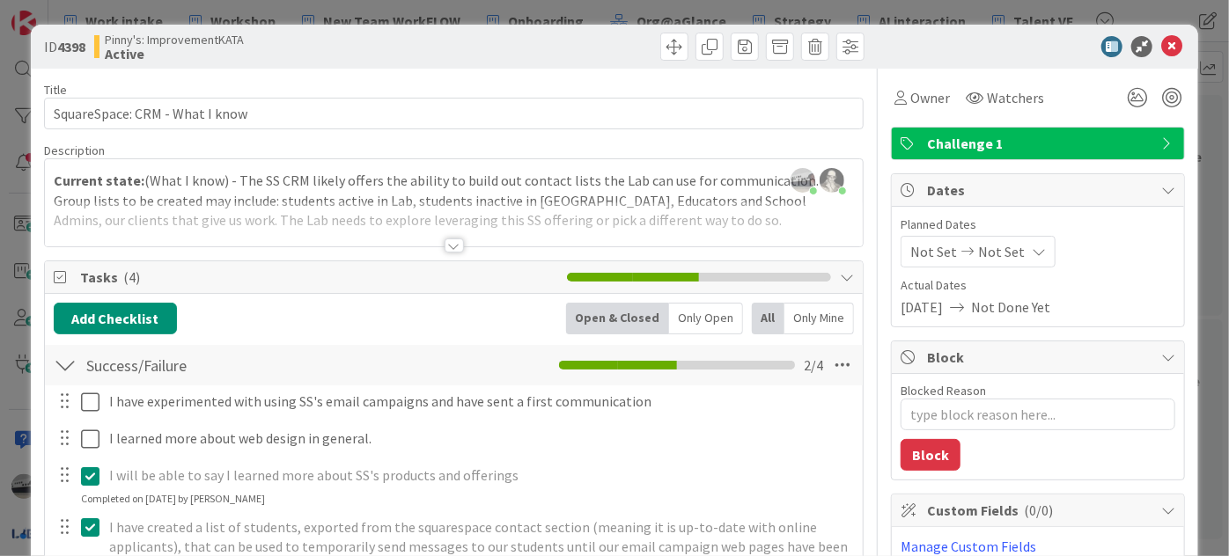
click at [1032, 250] on icon at bounding box center [1039, 252] width 14 height 14
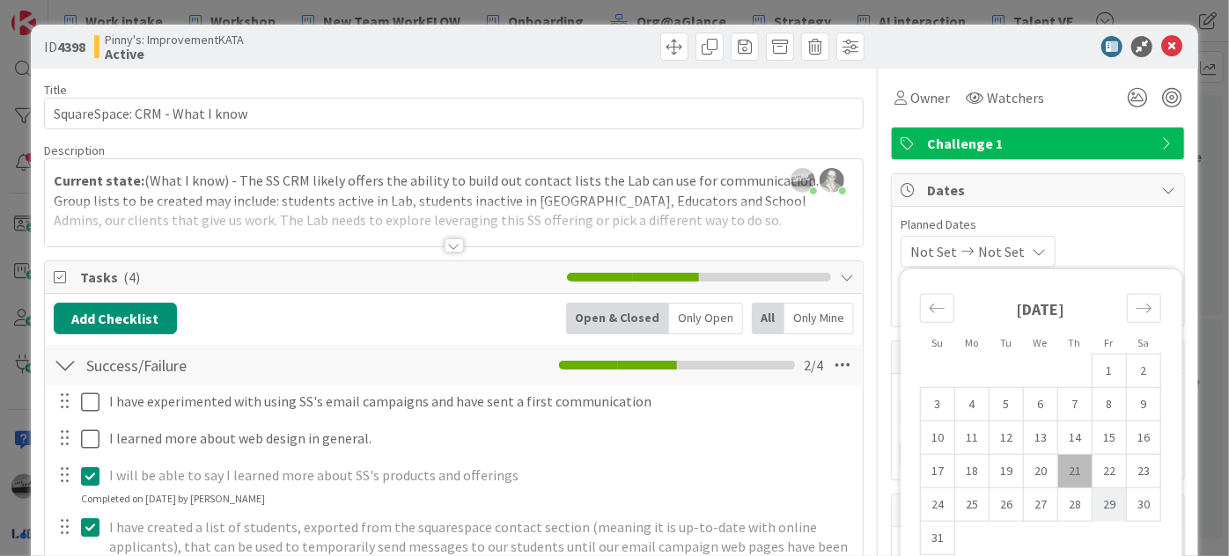
click at [1093, 503] on td "29" at bounding box center [1110, 504] width 34 height 33
type input "[DATE]"
type textarea "x"
click at [955, 466] on td "18" at bounding box center [972, 470] width 34 height 33
type input "[DATE]"
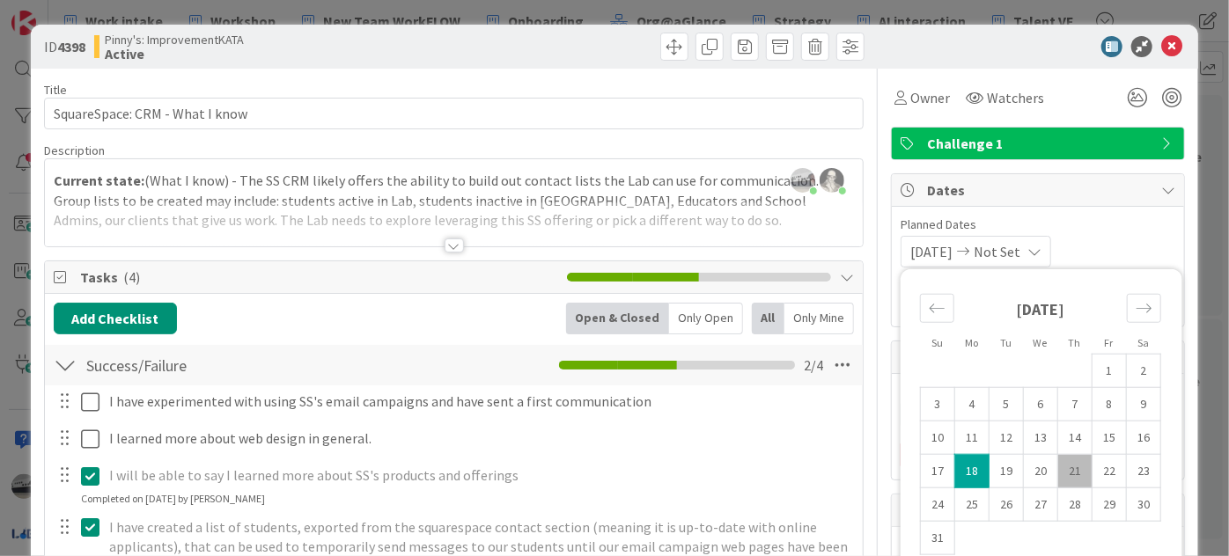
type textarea "x"
click at [1013, 244] on span "Not Set" at bounding box center [997, 251] width 47 height 21
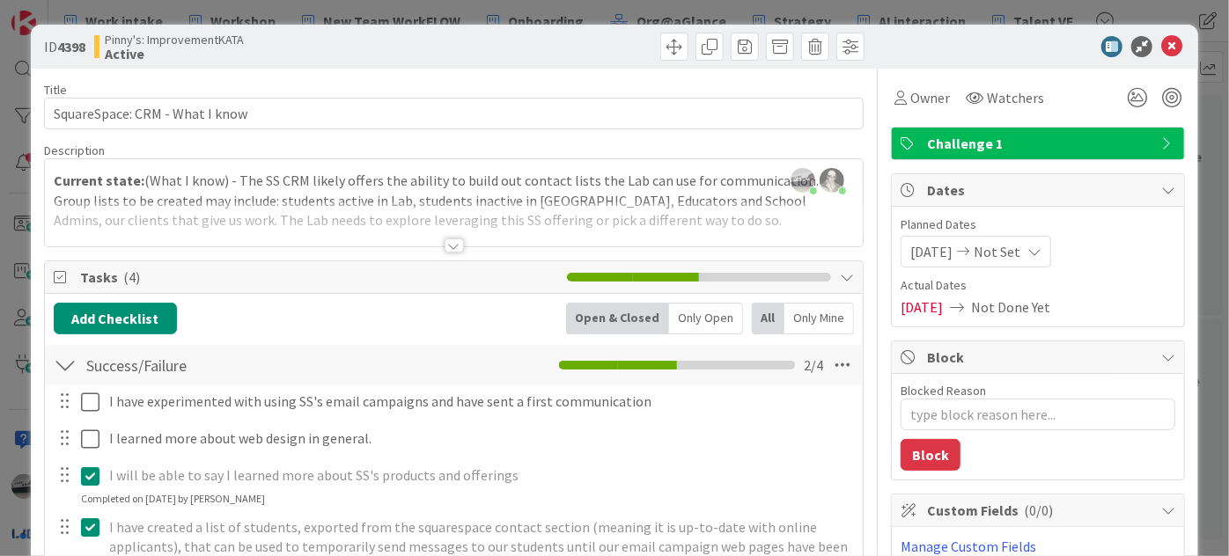
click at [1041, 249] on icon at bounding box center [1034, 252] width 14 height 14
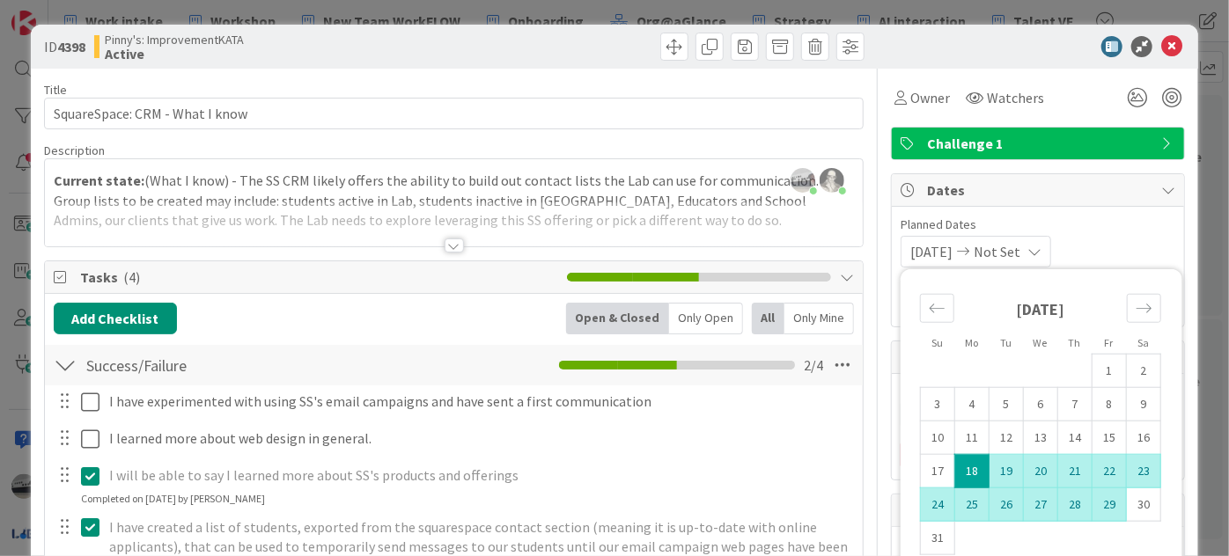
click at [1096, 509] on td "29" at bounding box center [1110, 504] width 34 height 33
type input "[DATE]"
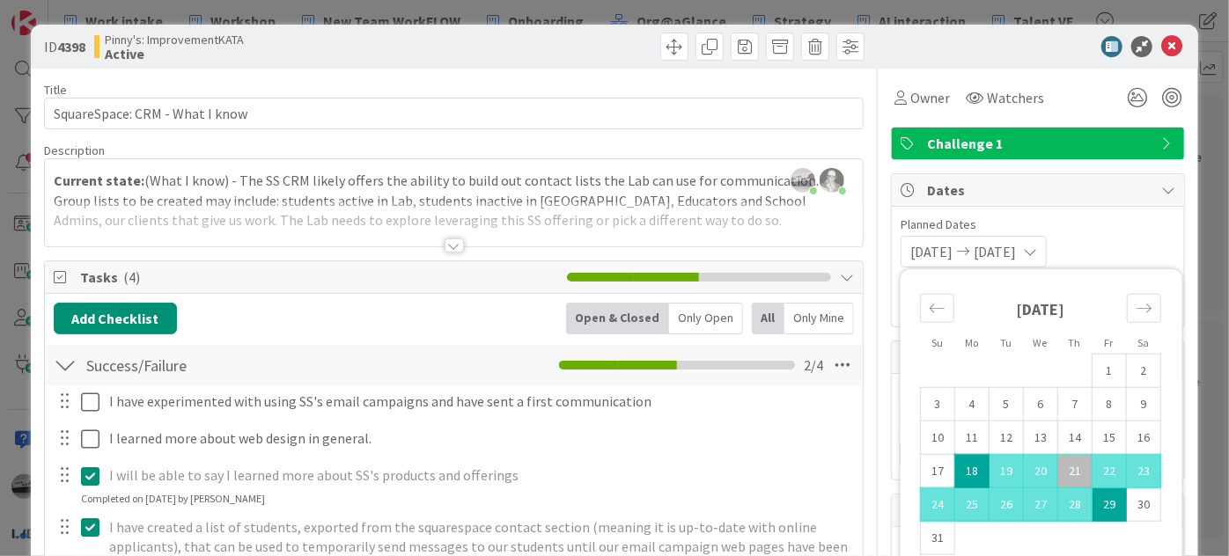
type textarea "x"
click at [1138, 227] on span "Planned Dates" at bounding box center [1038, 225] width 275 height 18
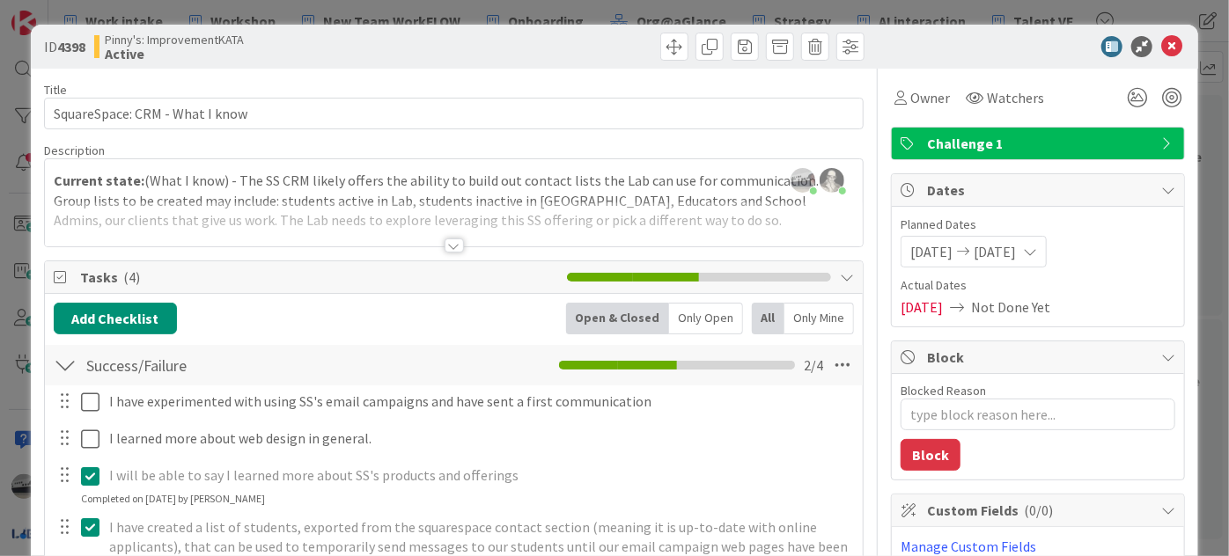
click at [1028, 306] on span "Not Done Yet" at bounding box center [1010, 307] width 79 height 21
click at [985, 307] on span "Not Done Yet" at bounding box center [1010, 307] width 79 height 21
click at [1161, 44] on icon at bounding box center [1171, 46] width 21 height 21
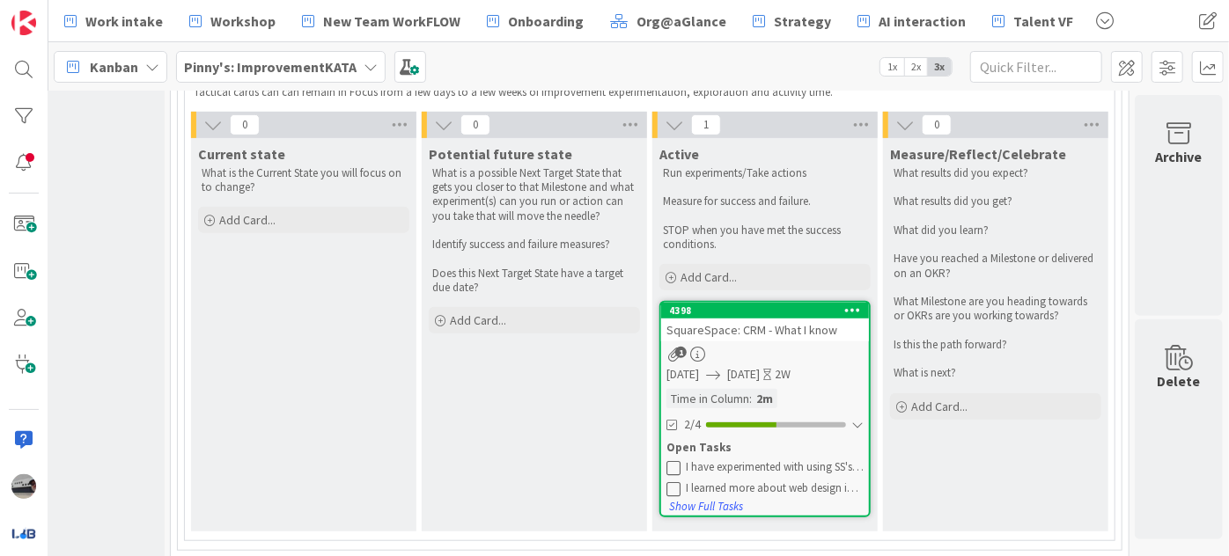
drag, startPoint x: 792, startPoint y: 171, endPoint x: 736, endPoint y: 63, distance: 122.1
click at [736, 63] on div "Kanban Pinny's: ImprovementKATA 1x 2x 3x" at bounding box center [638, 66] width 1181 height 48
